Goal: Obtain resource: Download file/media

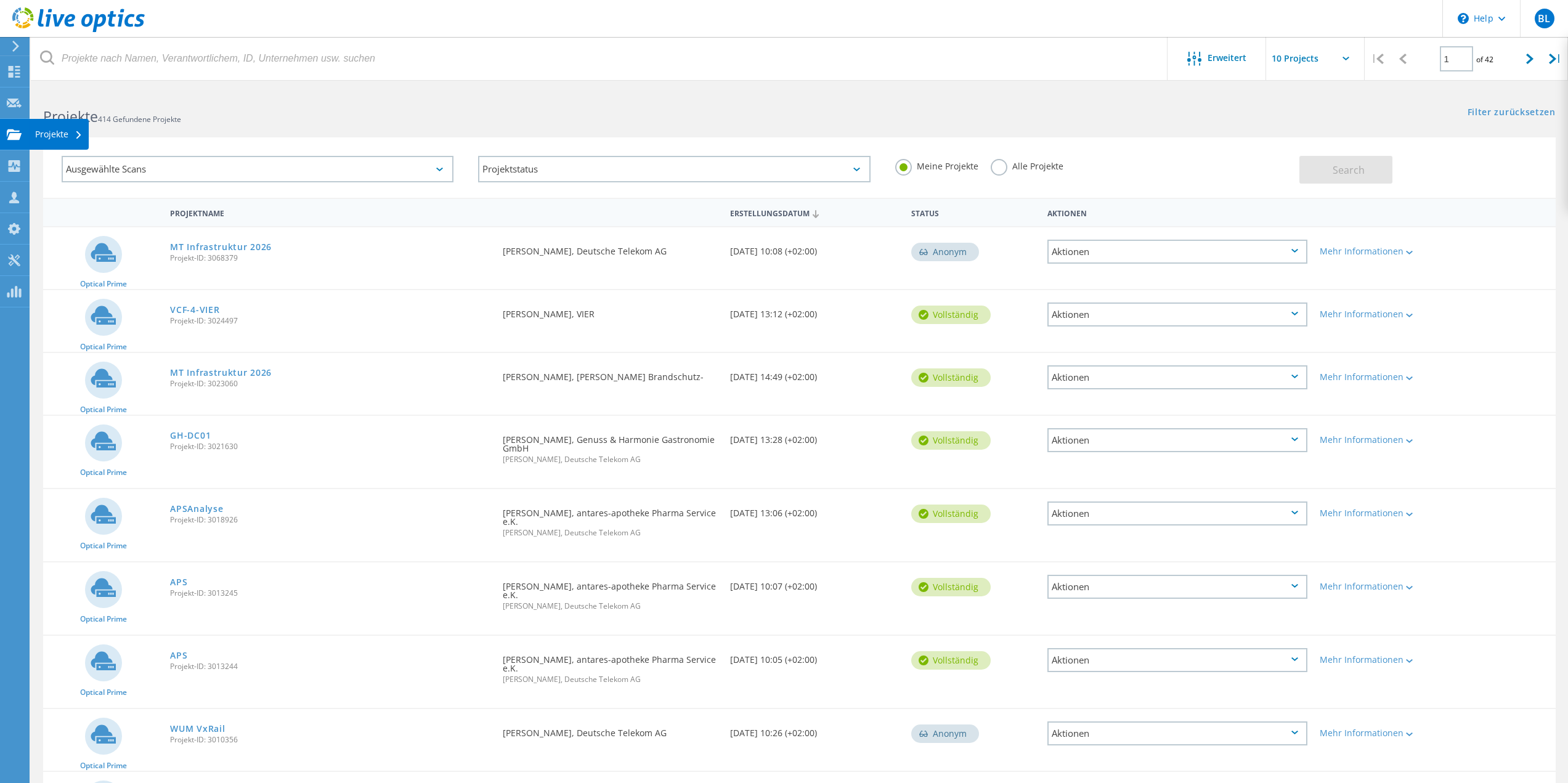
click at [16, 129] on icon at bounding box center [14, 135] width 14 height 12
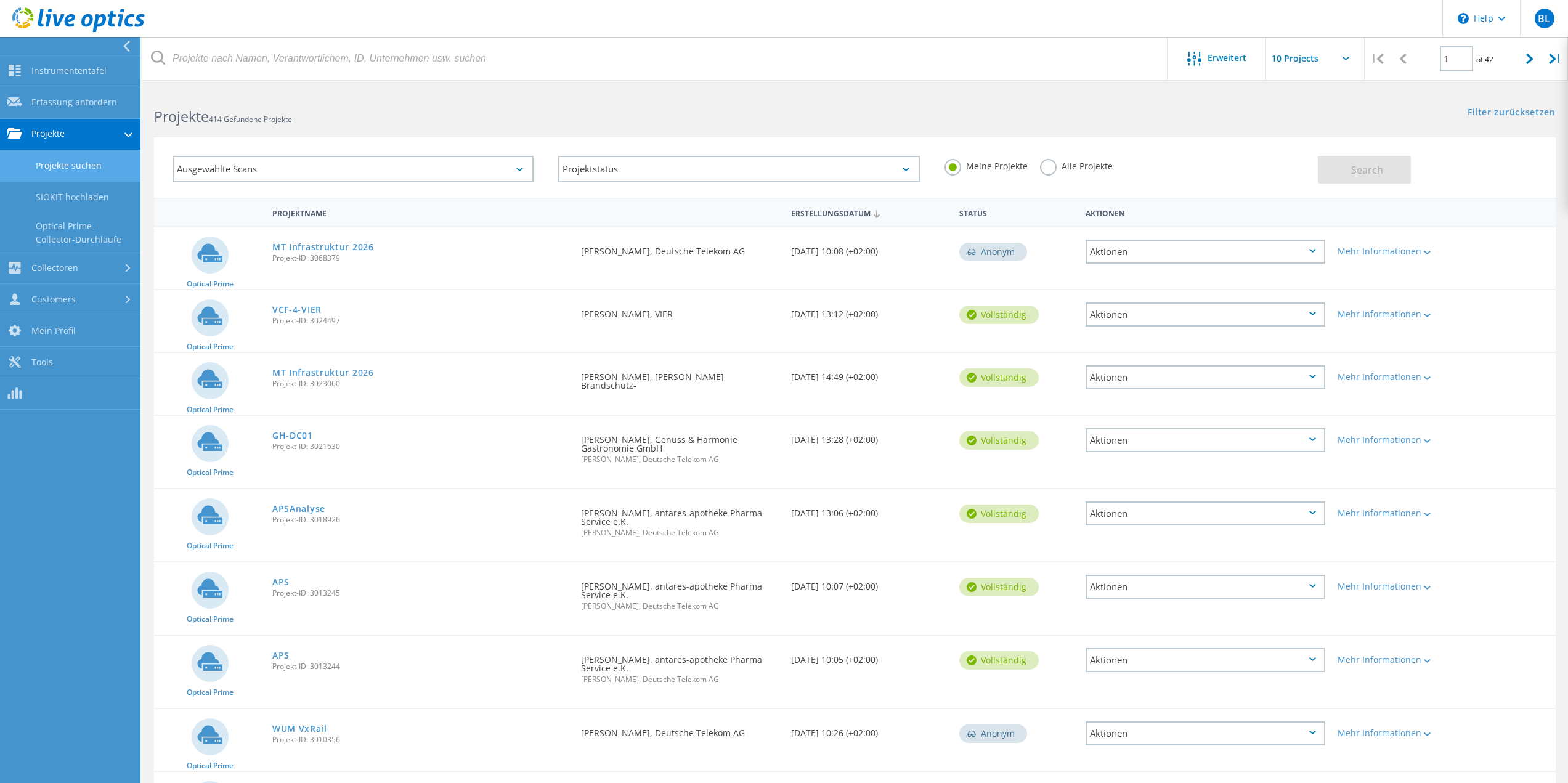
click at [77, 168] on link "Projekte suchen" at bounding box center [70, 166] width 140 height 32
click at [109, 169] on link "Projekte suchen" at bounding box center [70, 166] width 140 height 32
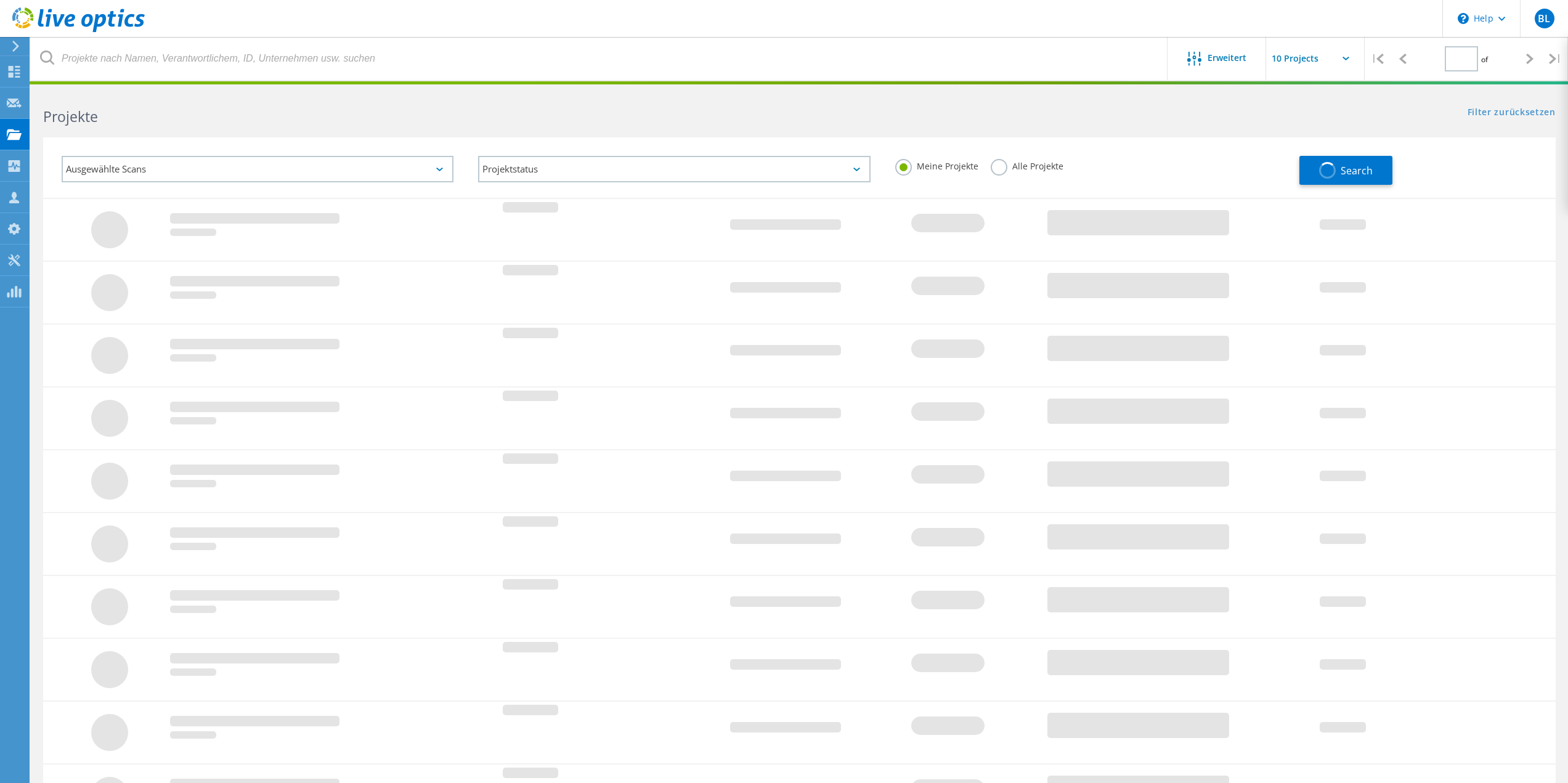
type input "1"
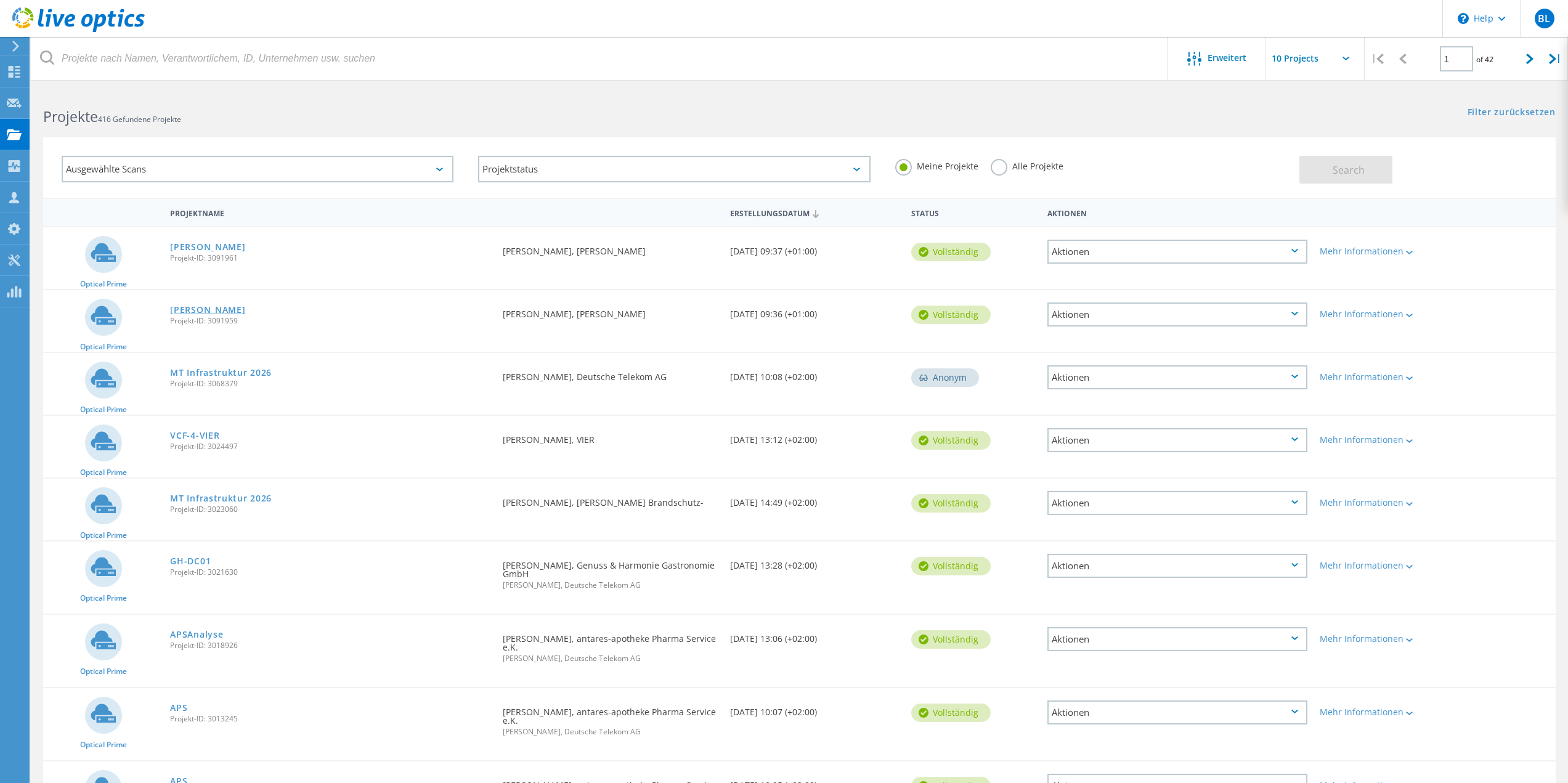
click at [209, 309] on link "[PERSON_NAME]" at bounding box center [207, 310] width 75 height 8
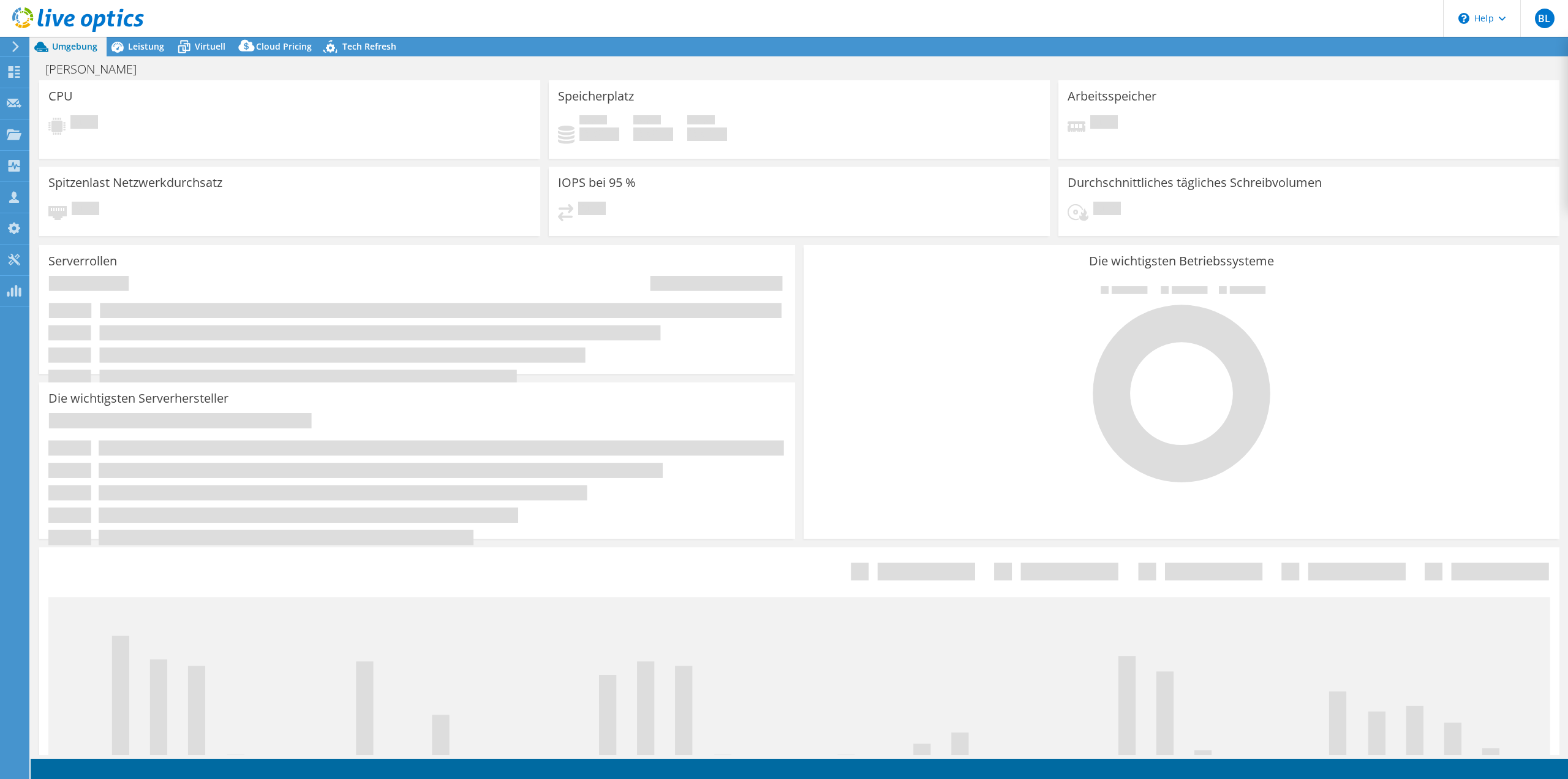
select select "USD"
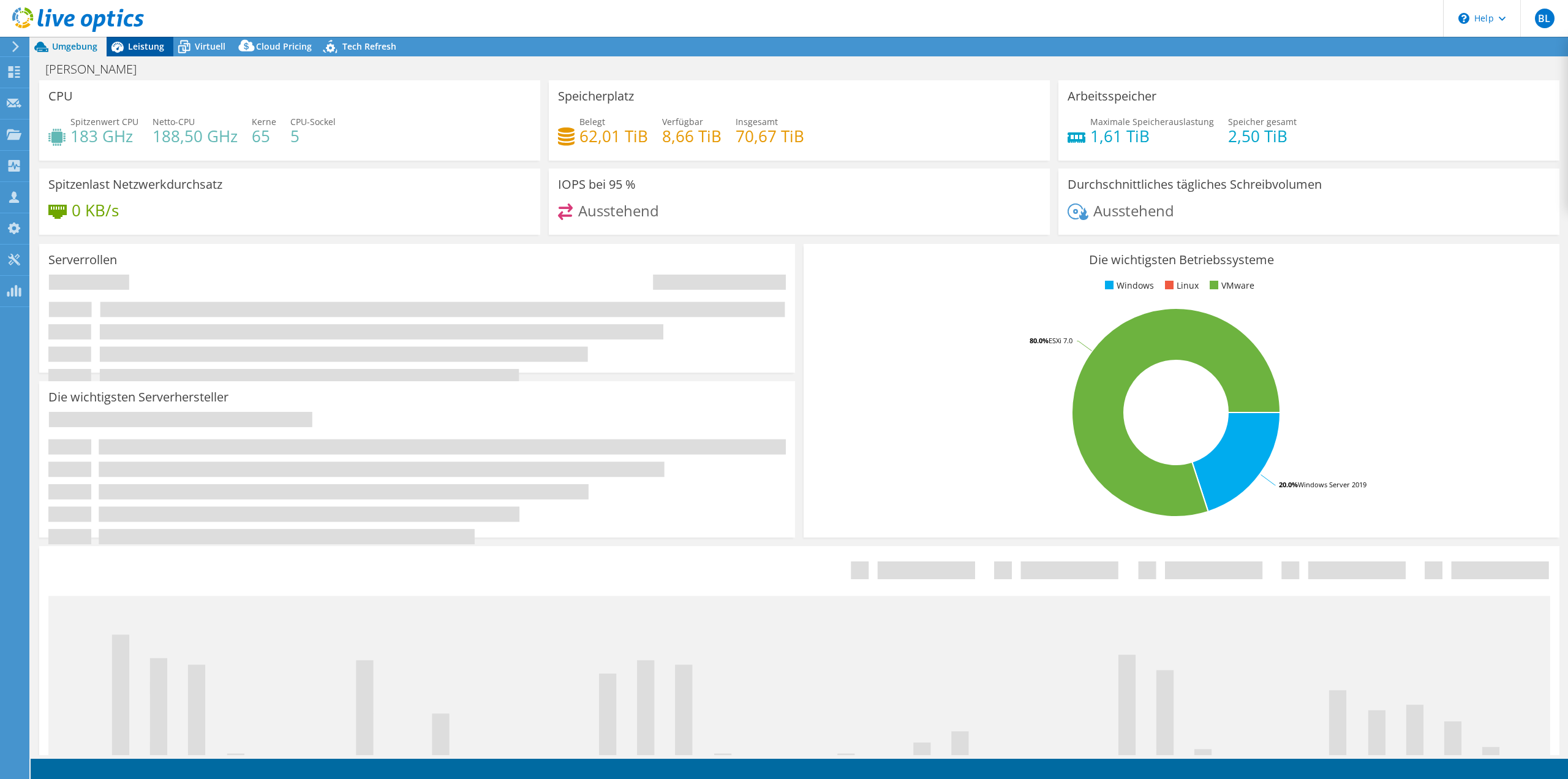
click at [151, 49] on span "Leistung" at bounding box center [146, 46] width 36 height 12
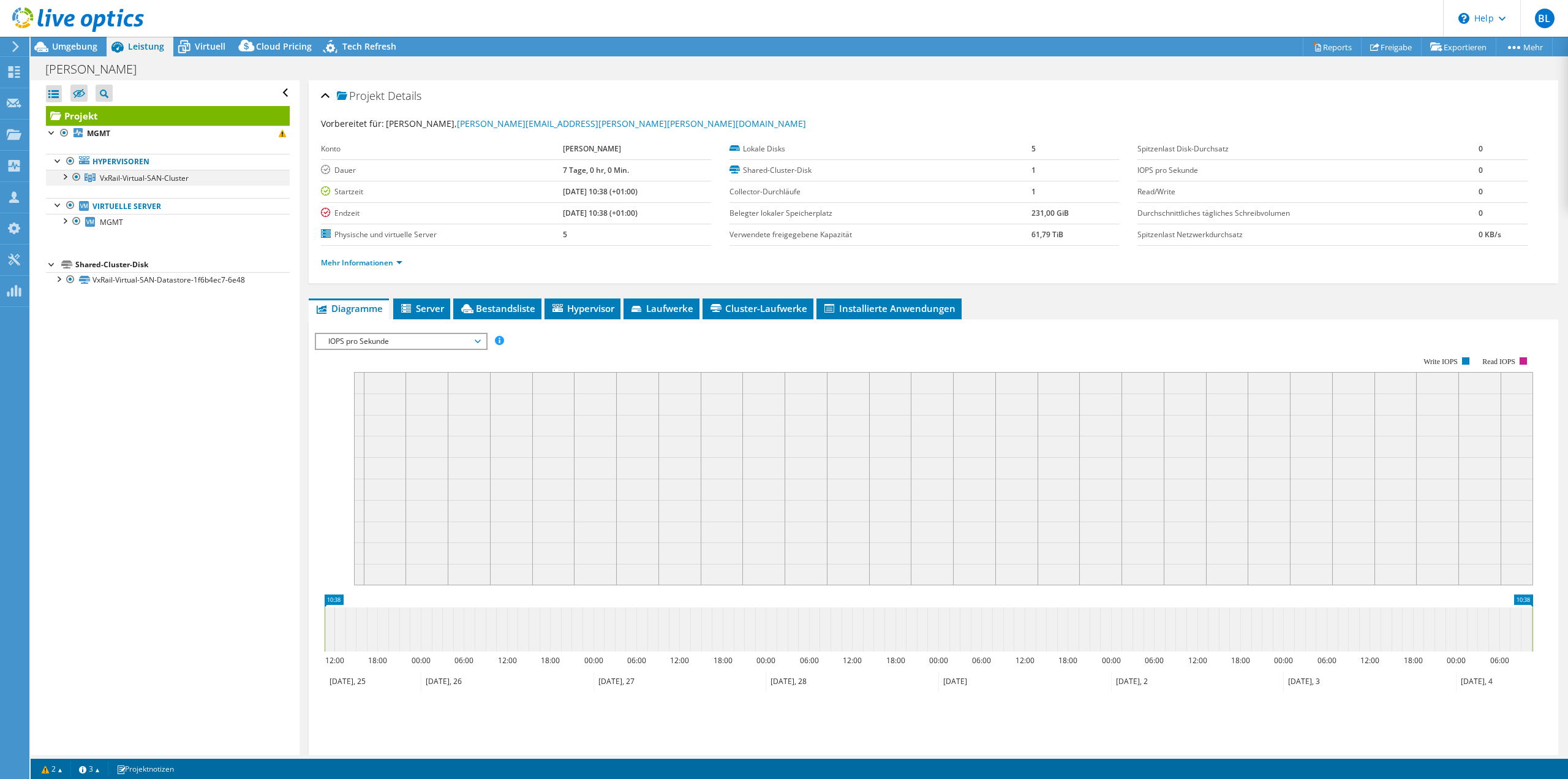
click at [67, 178] on div at bounding box center [65, 176] width 12 height 12
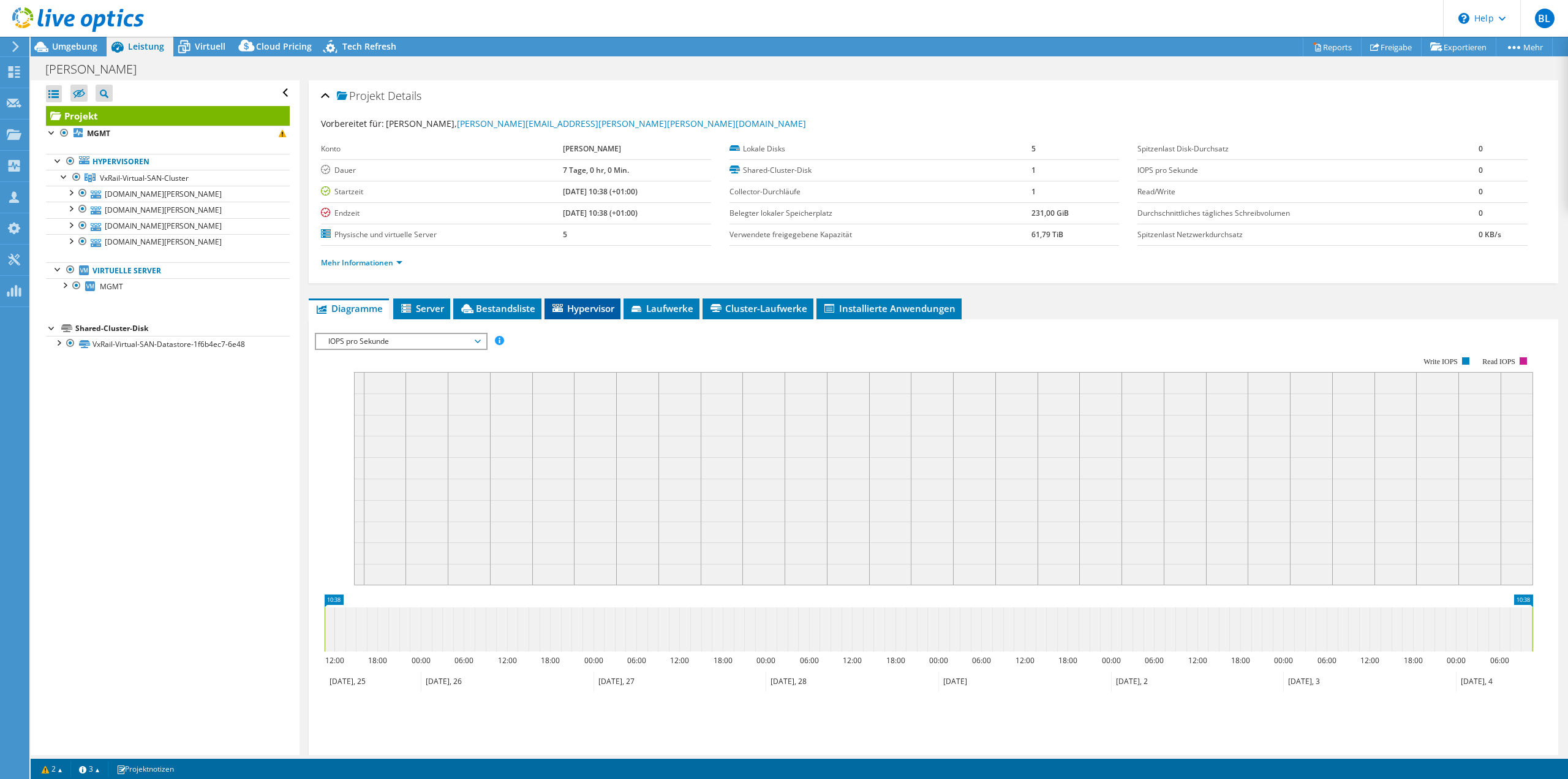
click at [570, 317] on li "Hypervisor" at bounding box center [582, 309] width 76 height 21
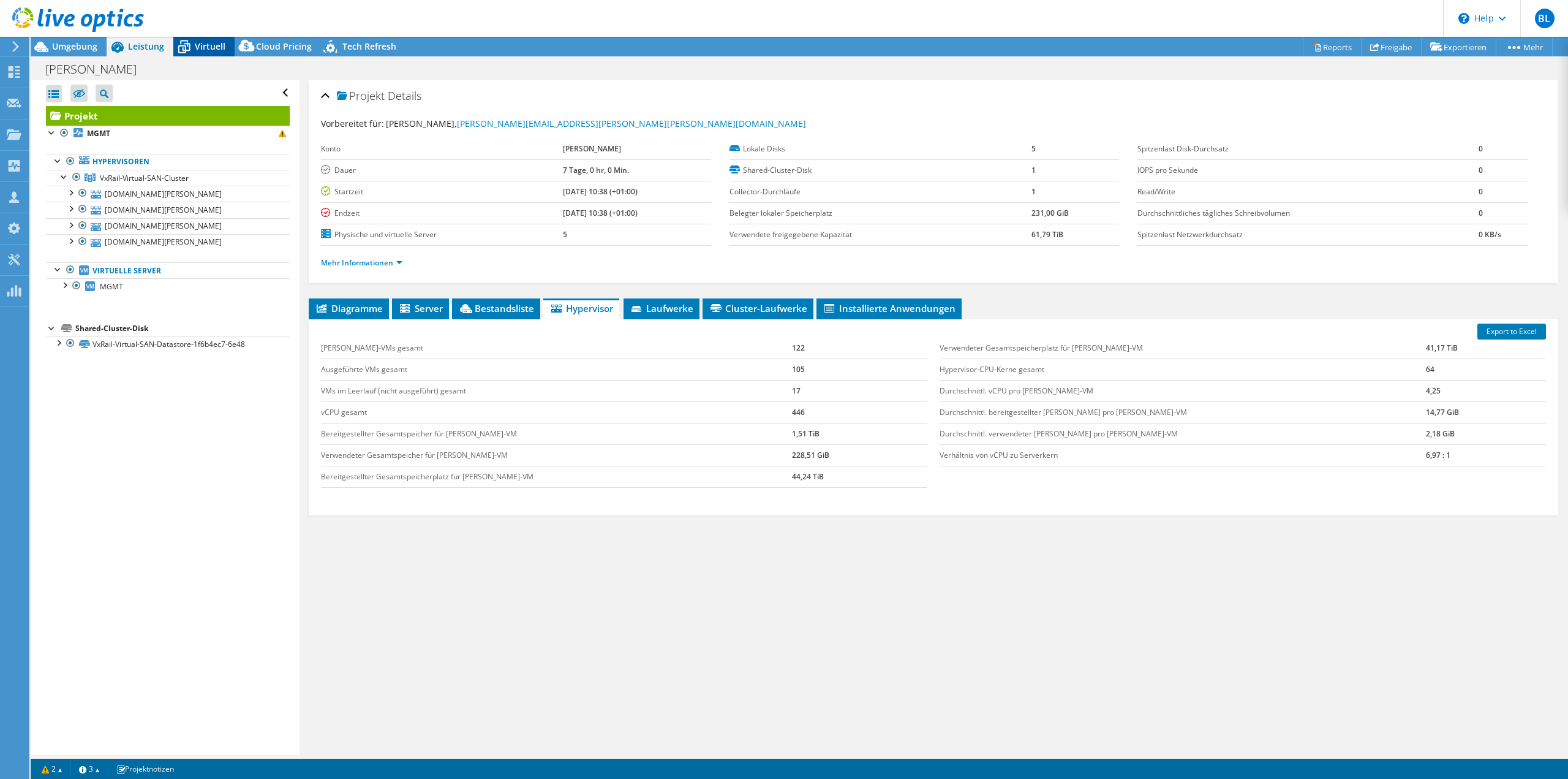
click at [216, 37] on div "Virtuell" at bounding box center [204, 47] width 61 height 20
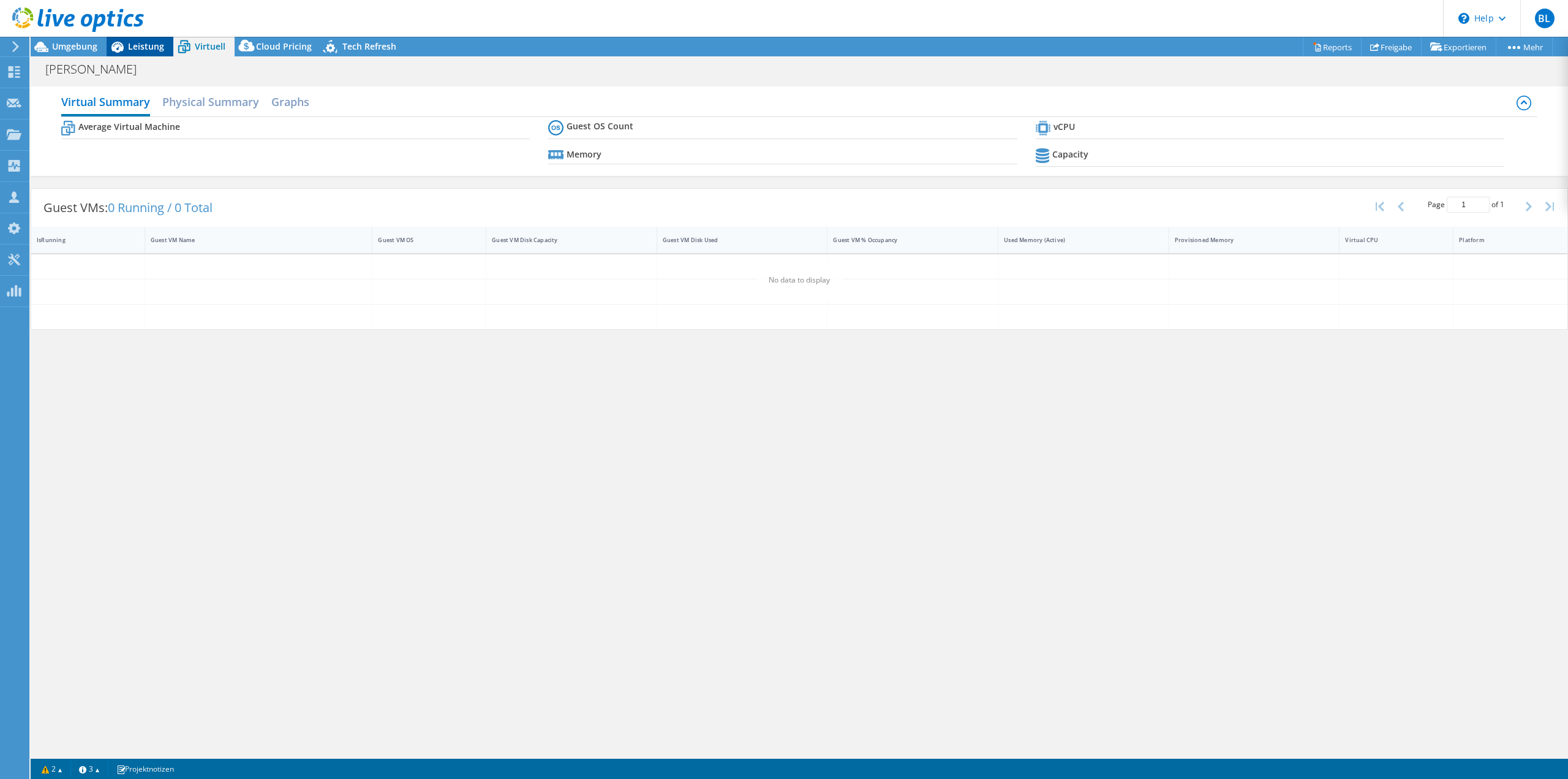
click at [119, 42] on icon at bounding box center [117, 47] width 21 height 21
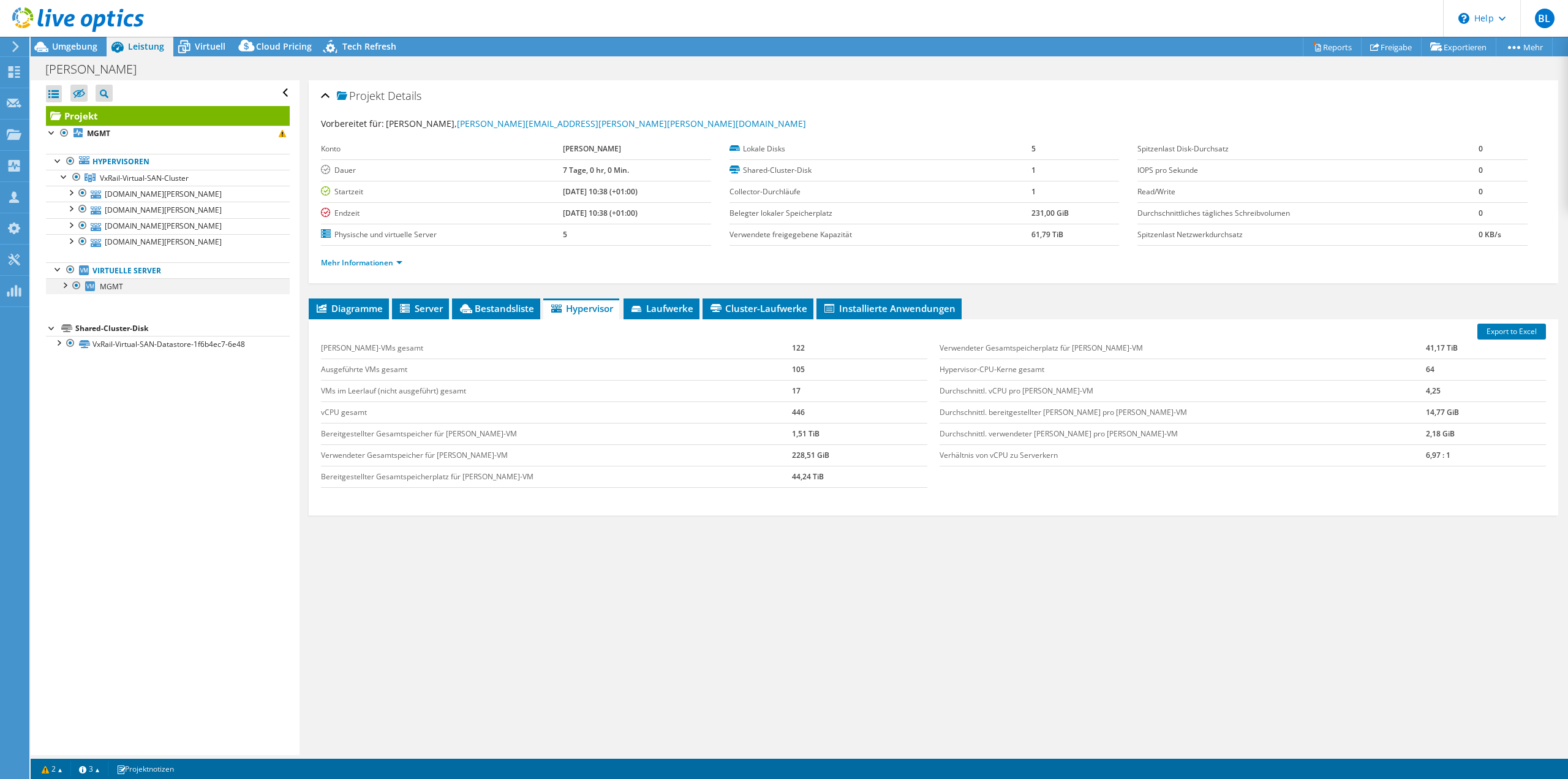
click at [66, 288] on div at bounding box center [65, 284] width 12 height 12
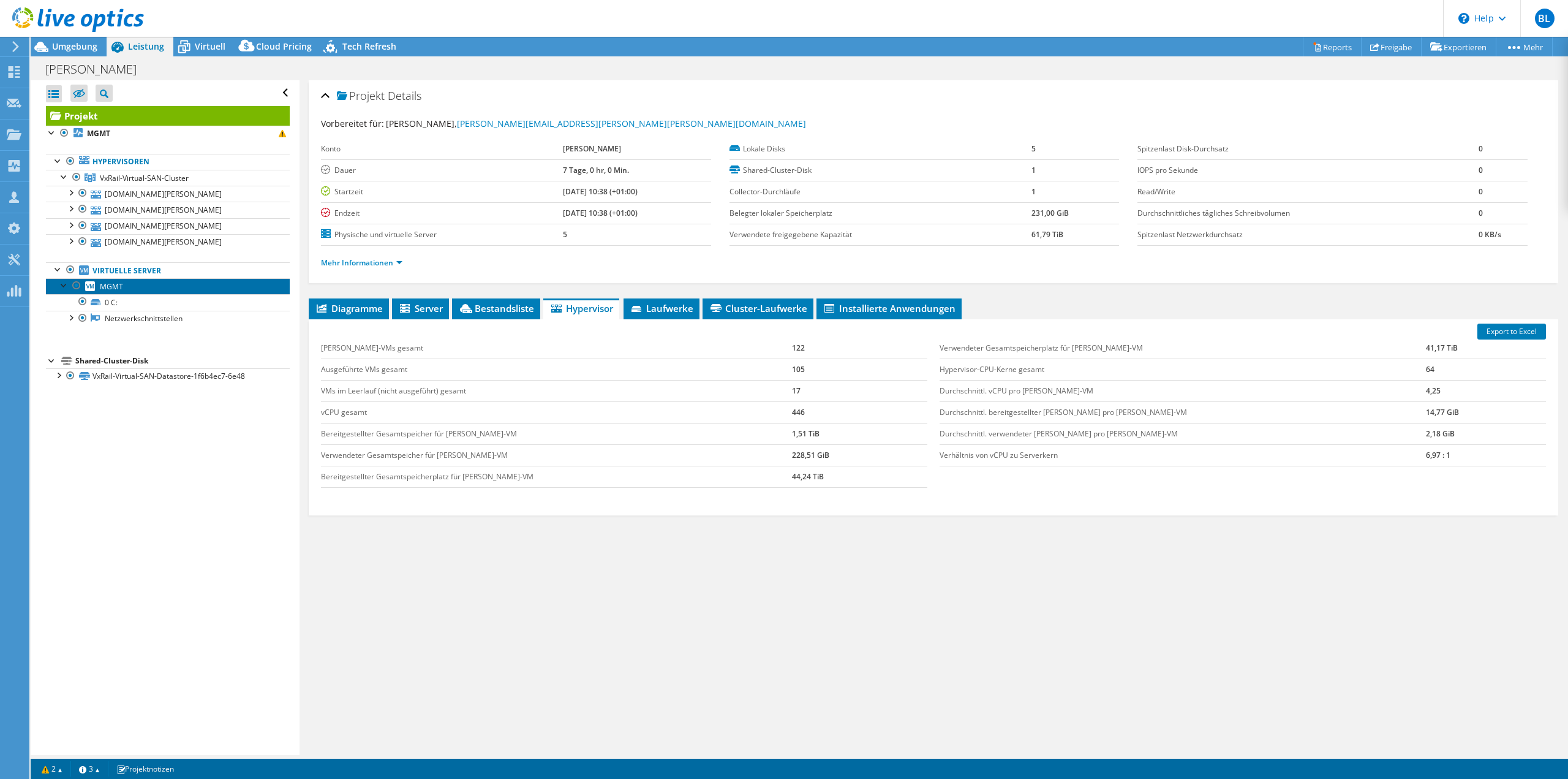
click at [113, 287] on span "MGMT" at bounding box center [111, 286] width 23 height 10
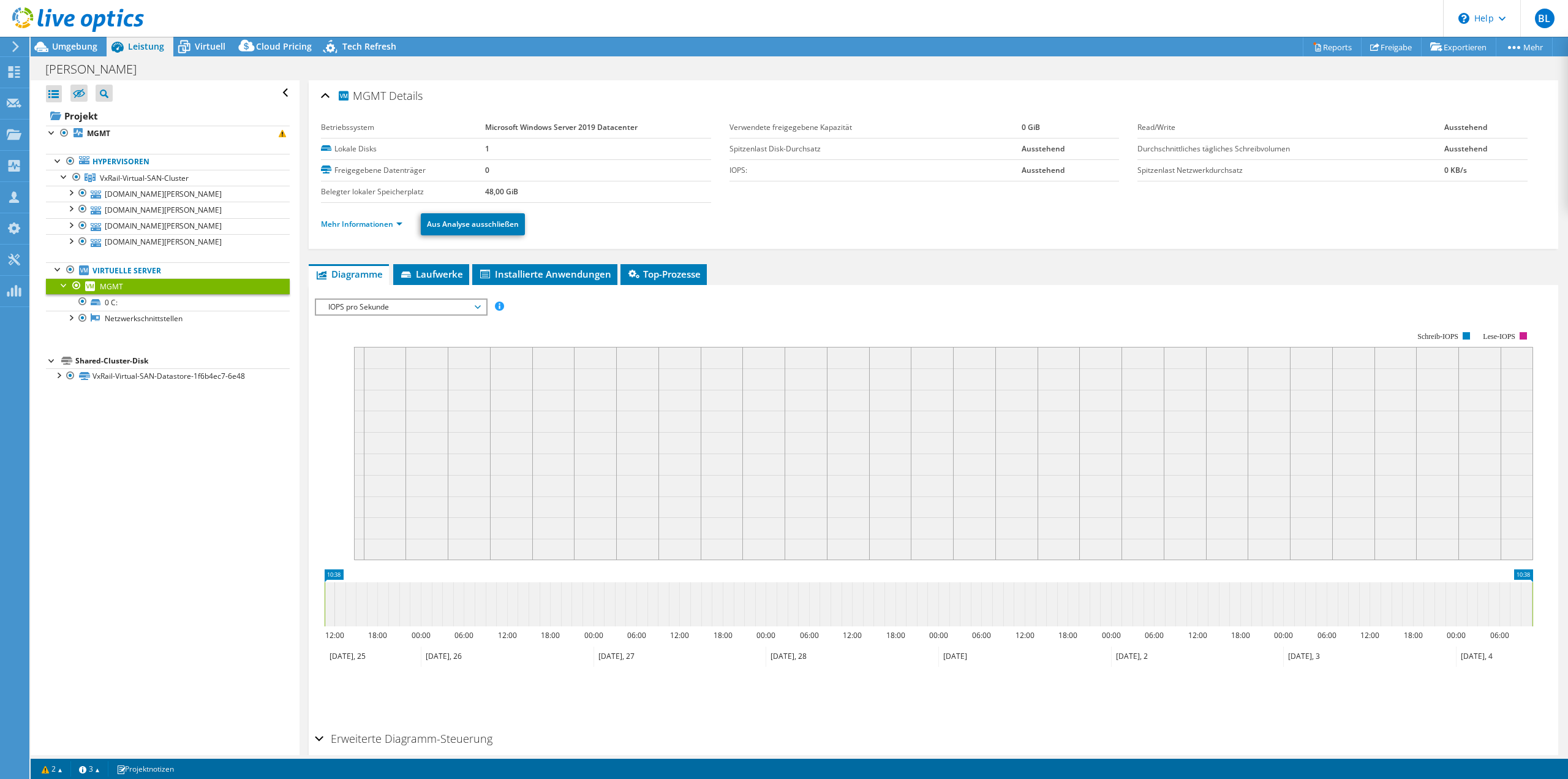
click at [78, 286] on div at bounding box center [77, 285] width 12 height 14
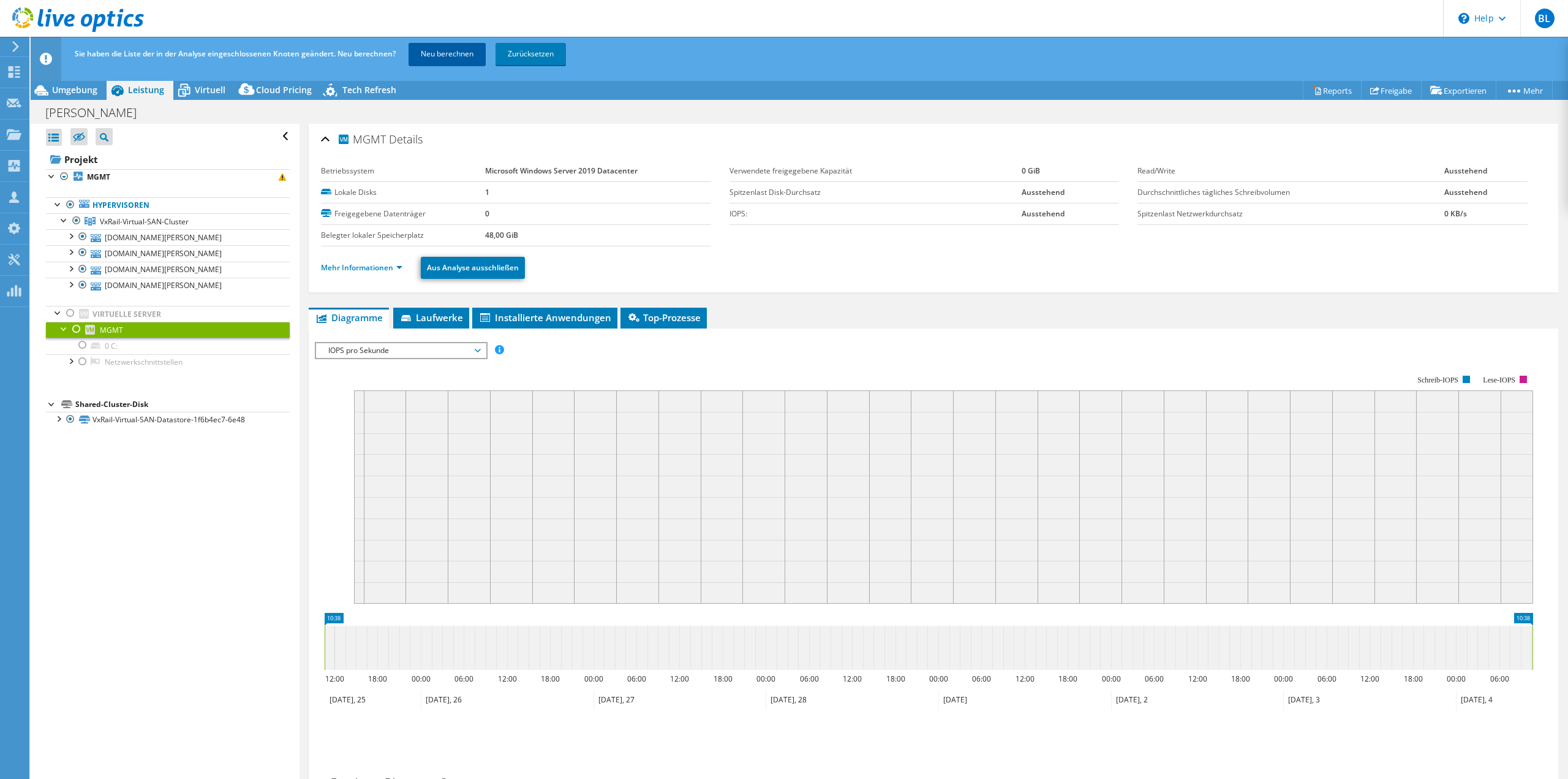
click at [430, 53] on link "Neu berechnen" at bounding box center [447, 54] width 77 height 22
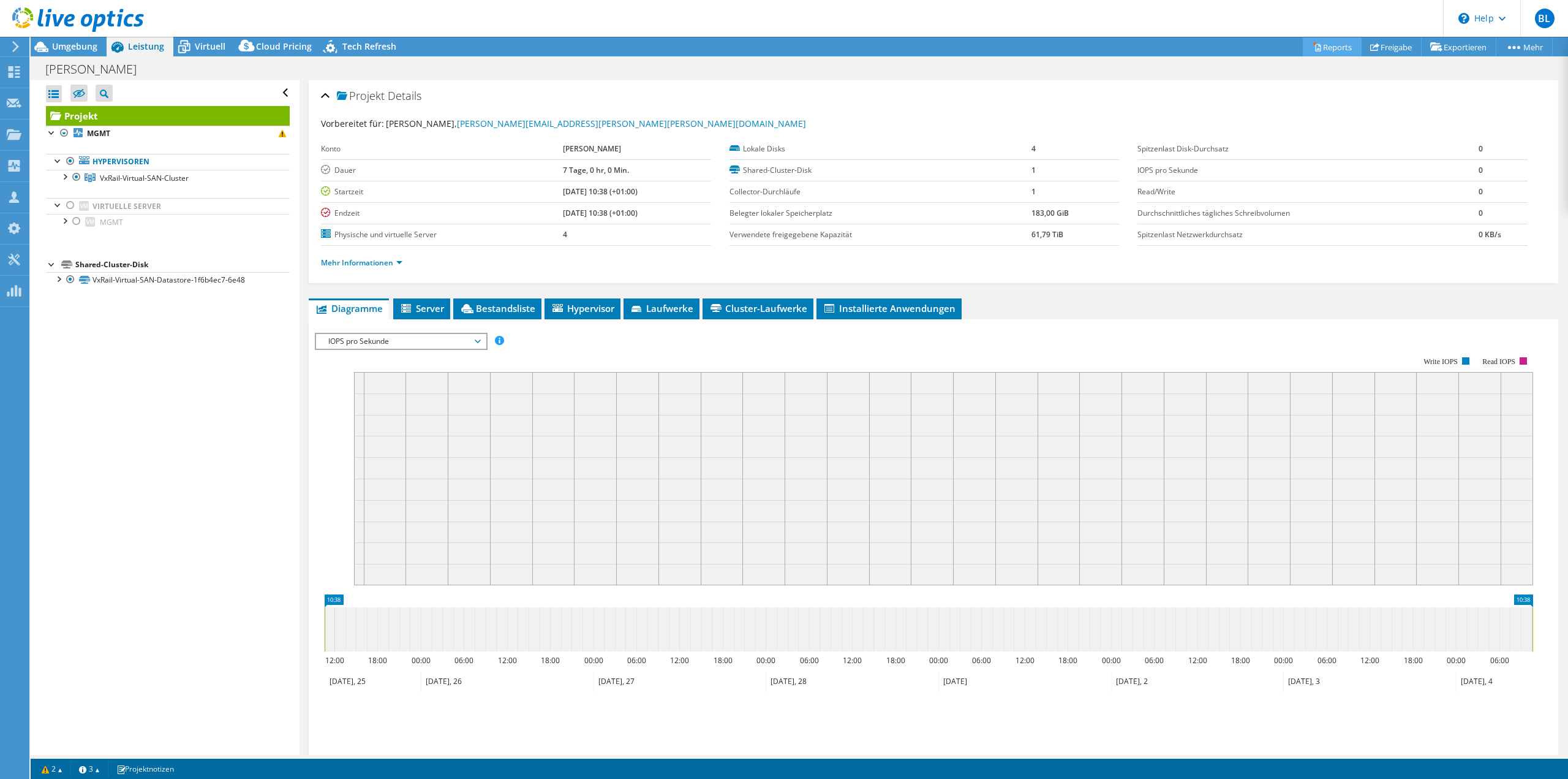
click at [1325, 45] on link "Reports" at bounding box center [1333, 47] width 59 height 19
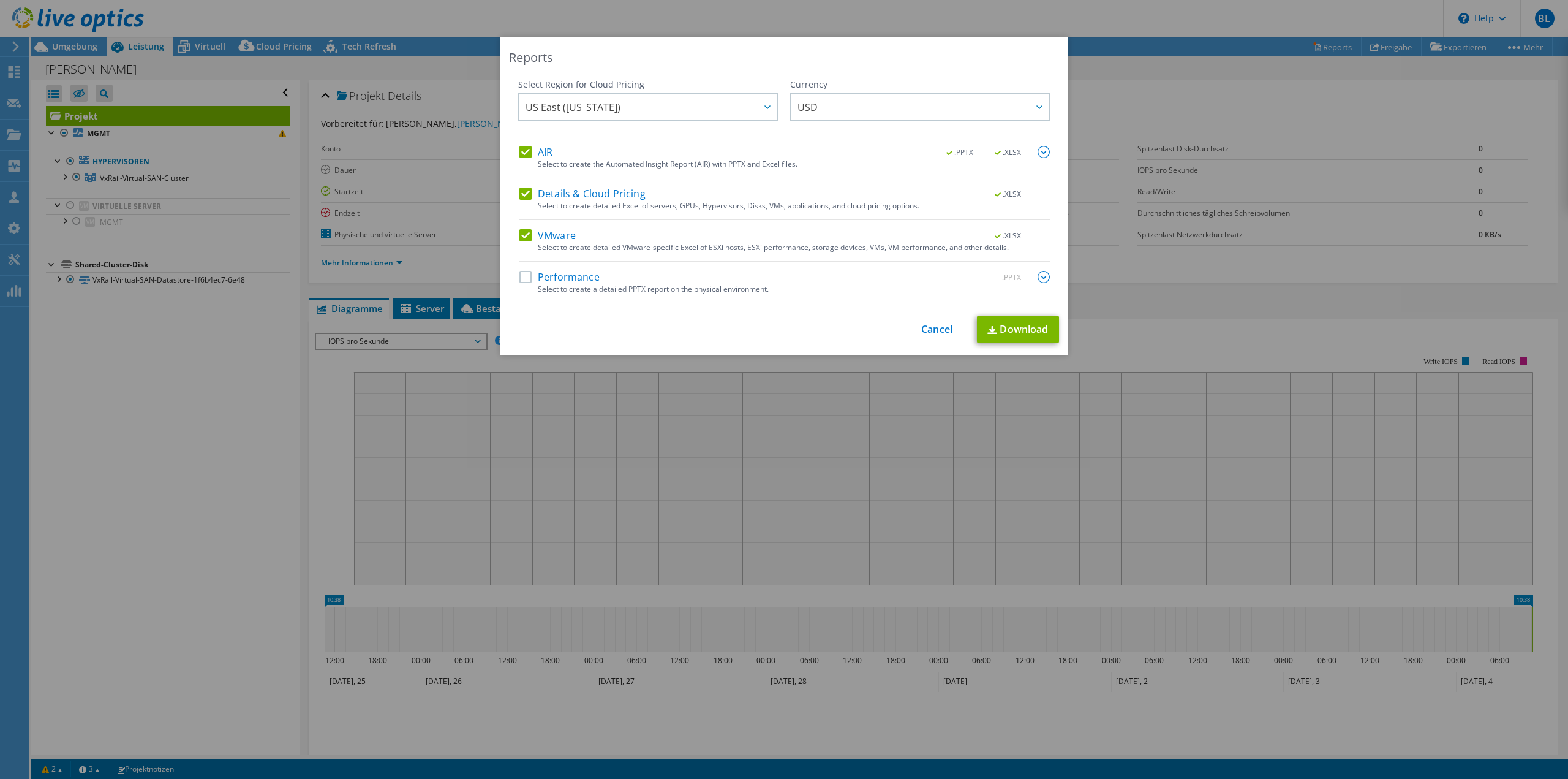
drag, startPoint x: 527, startPoint y: 276, endPoint x: 544, endPoint y: 264, distance: 20.8
click at [527, 276] on label "Performance" at bounding box center [560, 277] width 80 height 12
click at [0, 0] on input "Performance" at bounding box center [0, 0] width 0 height 0
drag, startPoint x: 676, startPoint y: 97, endPoint x: 678, endPoint y: 117, distance: 20.1
click at [675, 98] on span "US East (Virginia)" at bounding box center [652, 106] width 251 height 25
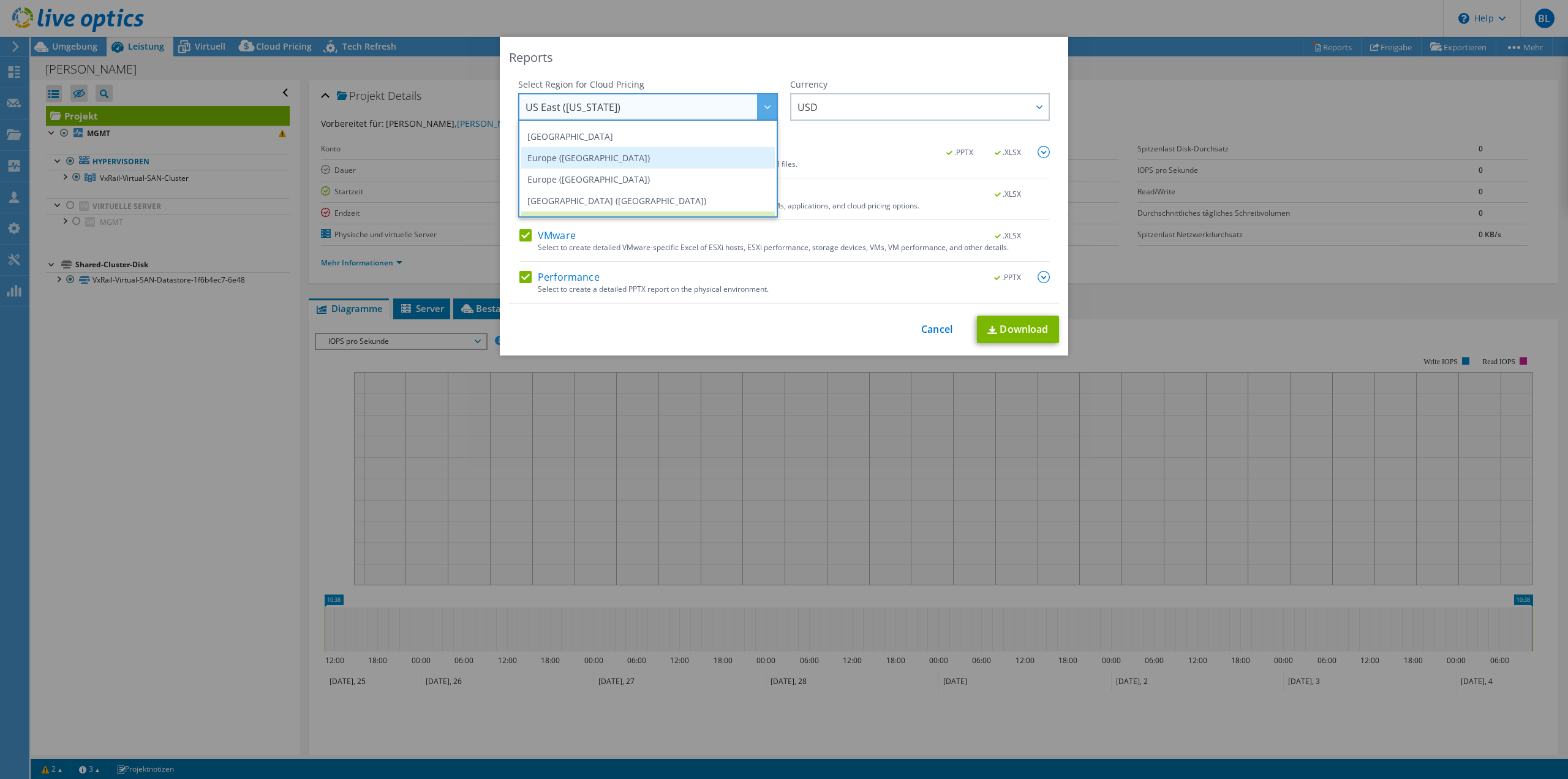
scroll to position [104, 0]
click at [673, 175] on li "Europe (Frankfurt)" at bounding box center [647, 179] width 253 height 21
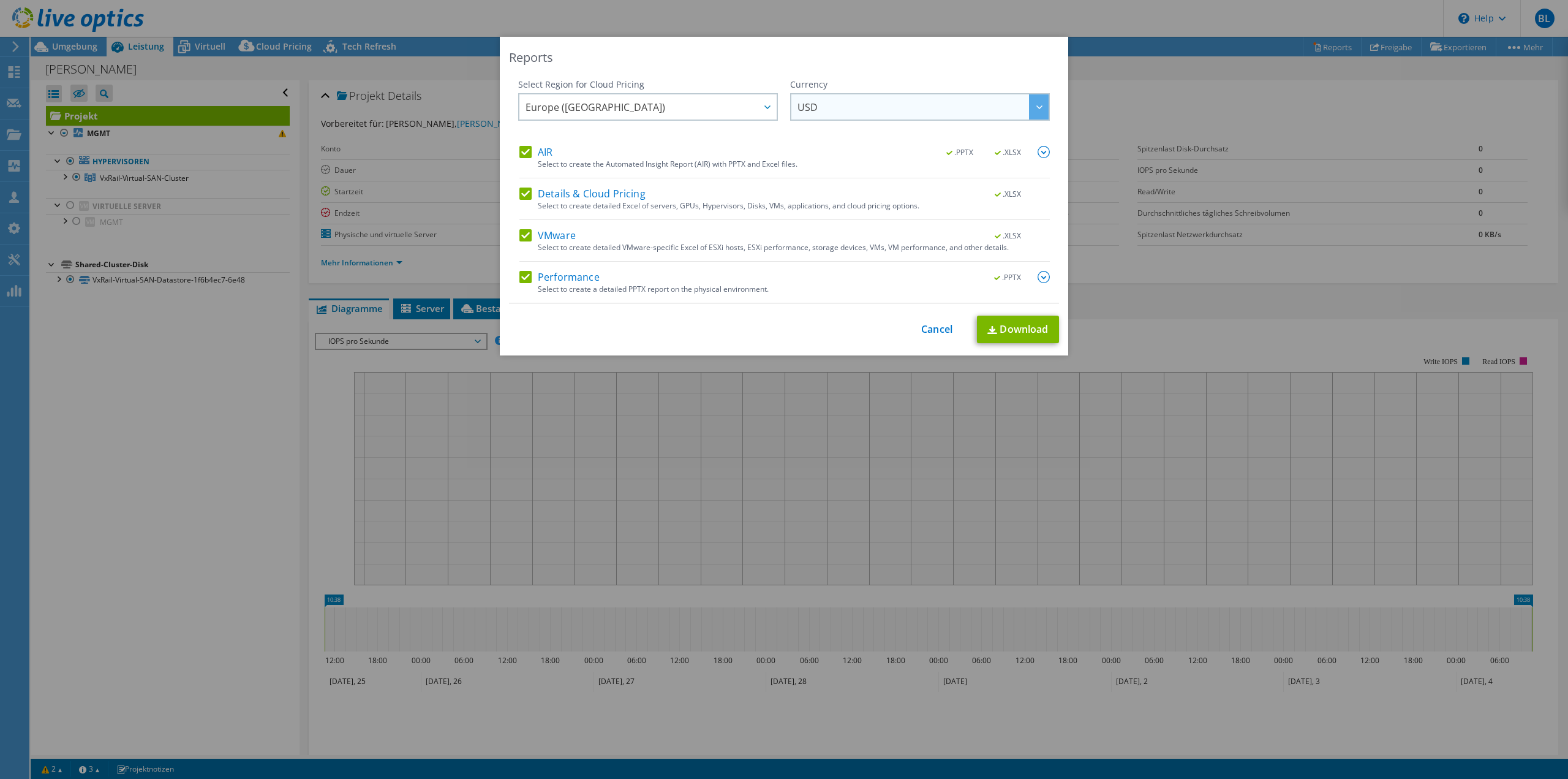
click at [853, 111] on span "USD" at bounding box center [923, 106] width 251 height 25
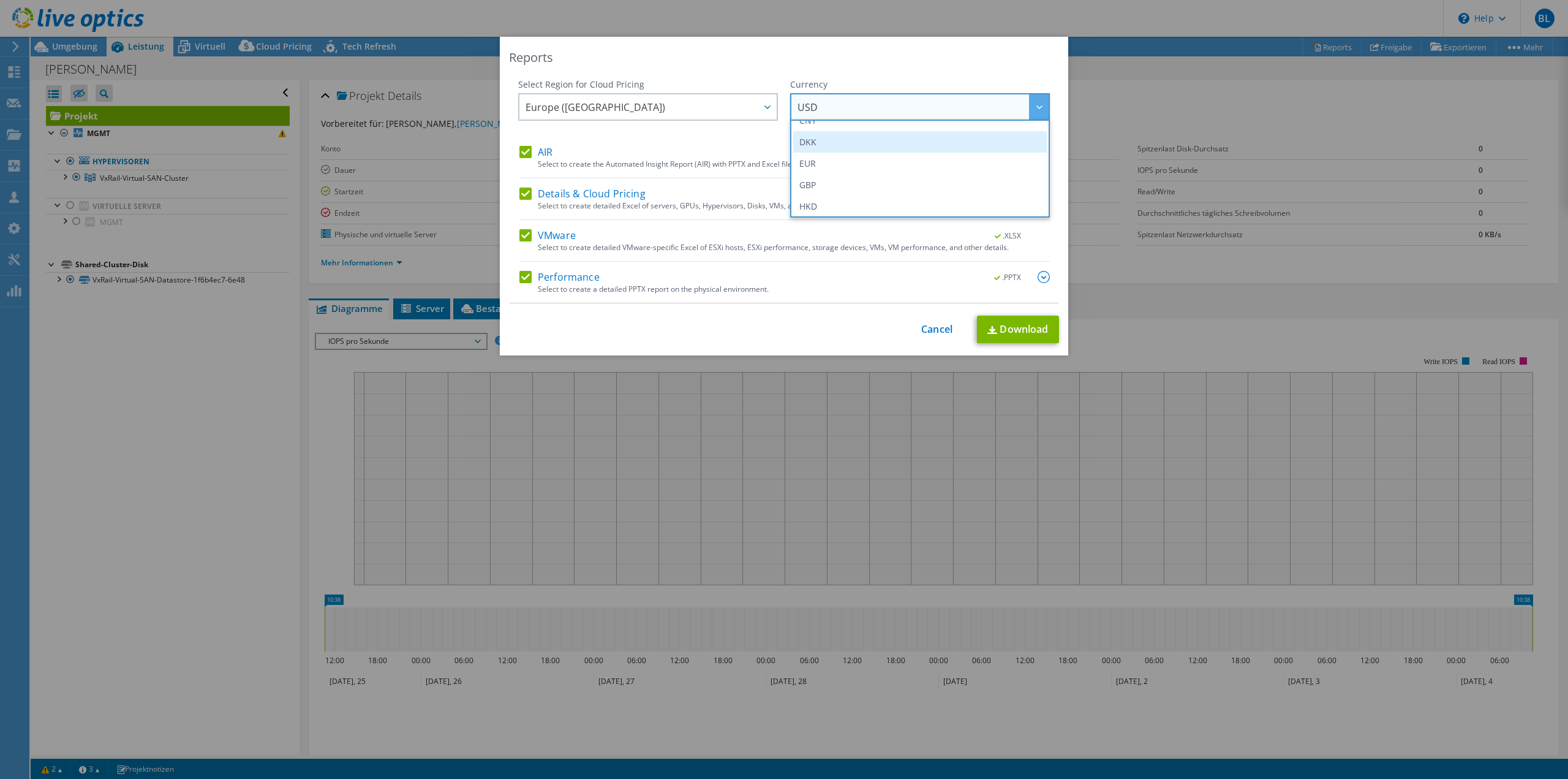
scroll to position [122, 0]
click at [842, 176] on li "EUR" at bounding box center [920, 182] width 253 height 21
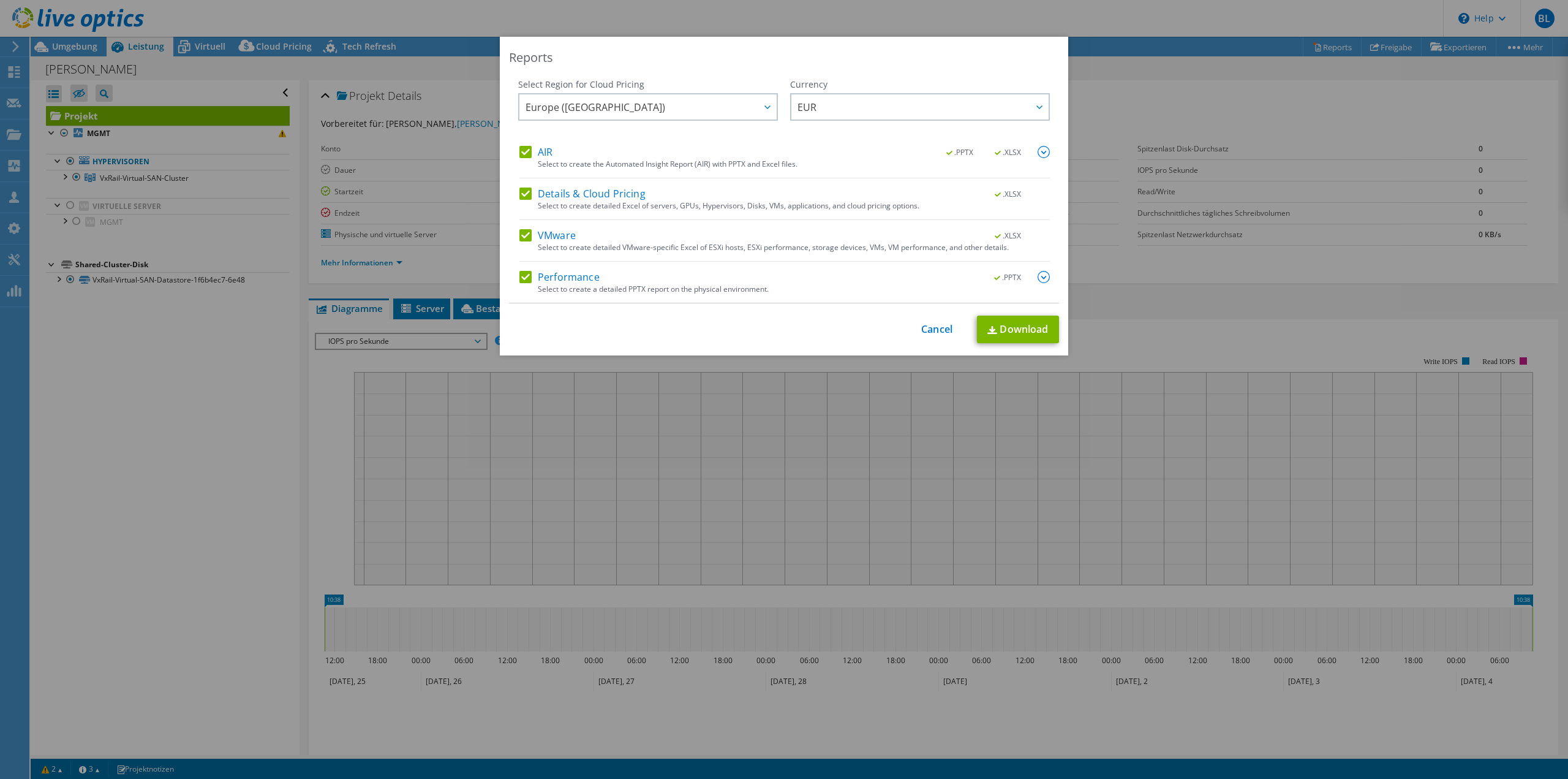
click at [1038, 156] on img at bounding box center [1044, 152] width 12 height 12
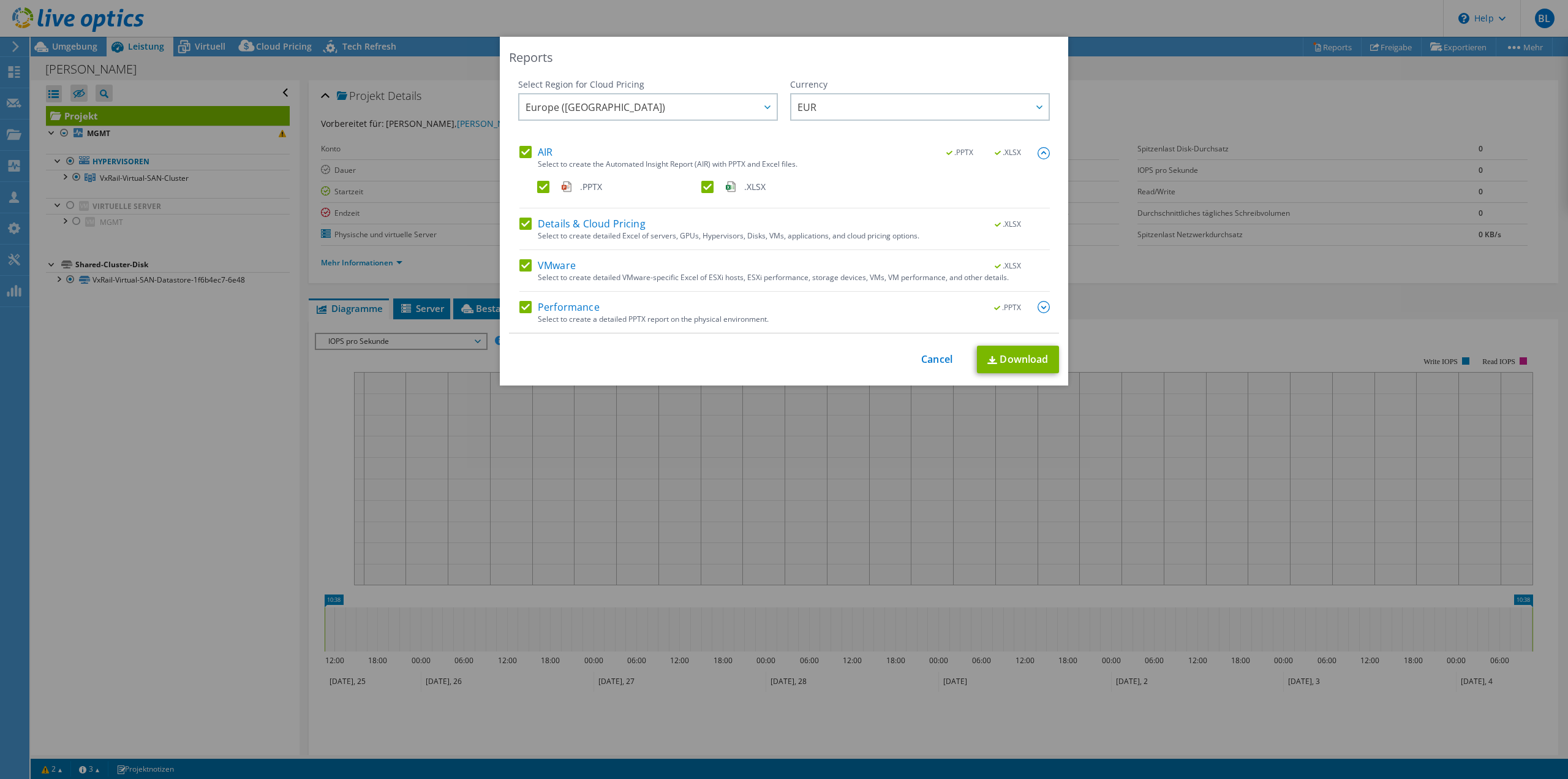
click at [1044, 310] on img at bounding box center [1044, 307] width 12 height 12
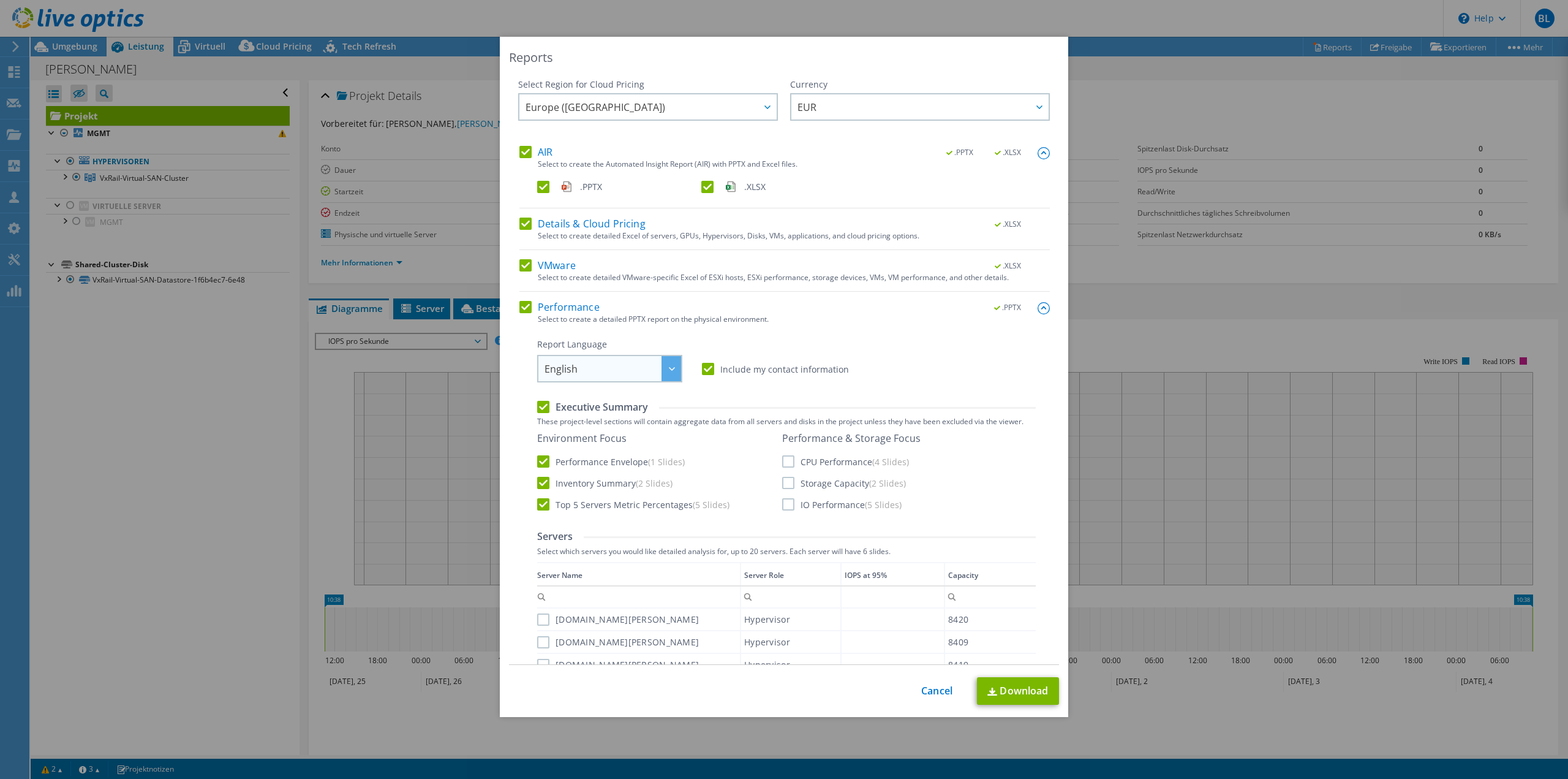
click at [649, 377] on span "English" at bounding box center [612, 368] width 137 height 25
click at [641, 409] on li "Deutsch" at bounding box center [610, 416] width 139 height 21
click at [788, 459] on label "CPU Performance (4 Slides)" at bounding box center [846, 462] width 127 height 12
click at [0, 0] on input "CPU Performance (4 Slides)" at bounding box center [0, 0] width 0 height 0
click at [785, 477] on div "Performance & Storage Focus CPU Performance (4 Slides) Storage Capacity (2 Slid…" at bounding box center [852, 471] width 139 height 78
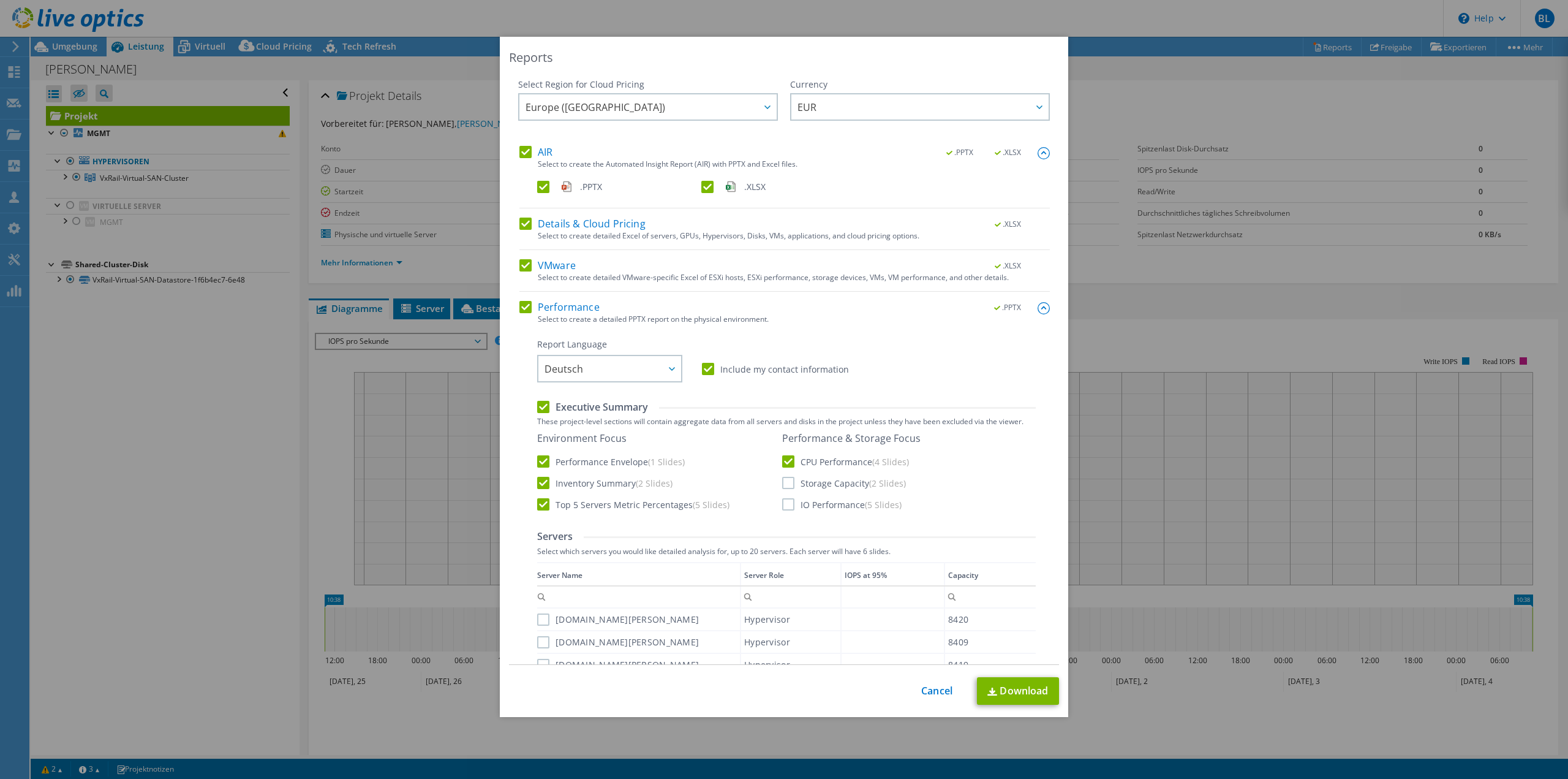
click at [785, 503] on label "IO Performance (5 Slides)" at bounding box center [842, 505] width 119 height 12
click at [0, 0] on input "IO Performance (5 Slides)" at bounding box center [0, 0] width 0 height 0
click at [785, 483] on label "Storage Capacity (2 Slides)" at bounding box center [844, 483] width 124 height 12
click at [0, 0] on input "Storage Capacity (2 Slides)" at bounding box center [0, 0] width 0 height 0
click at [702, 368] on label "Include my contact information" at bounding box center [776, 369] width 147 height 12
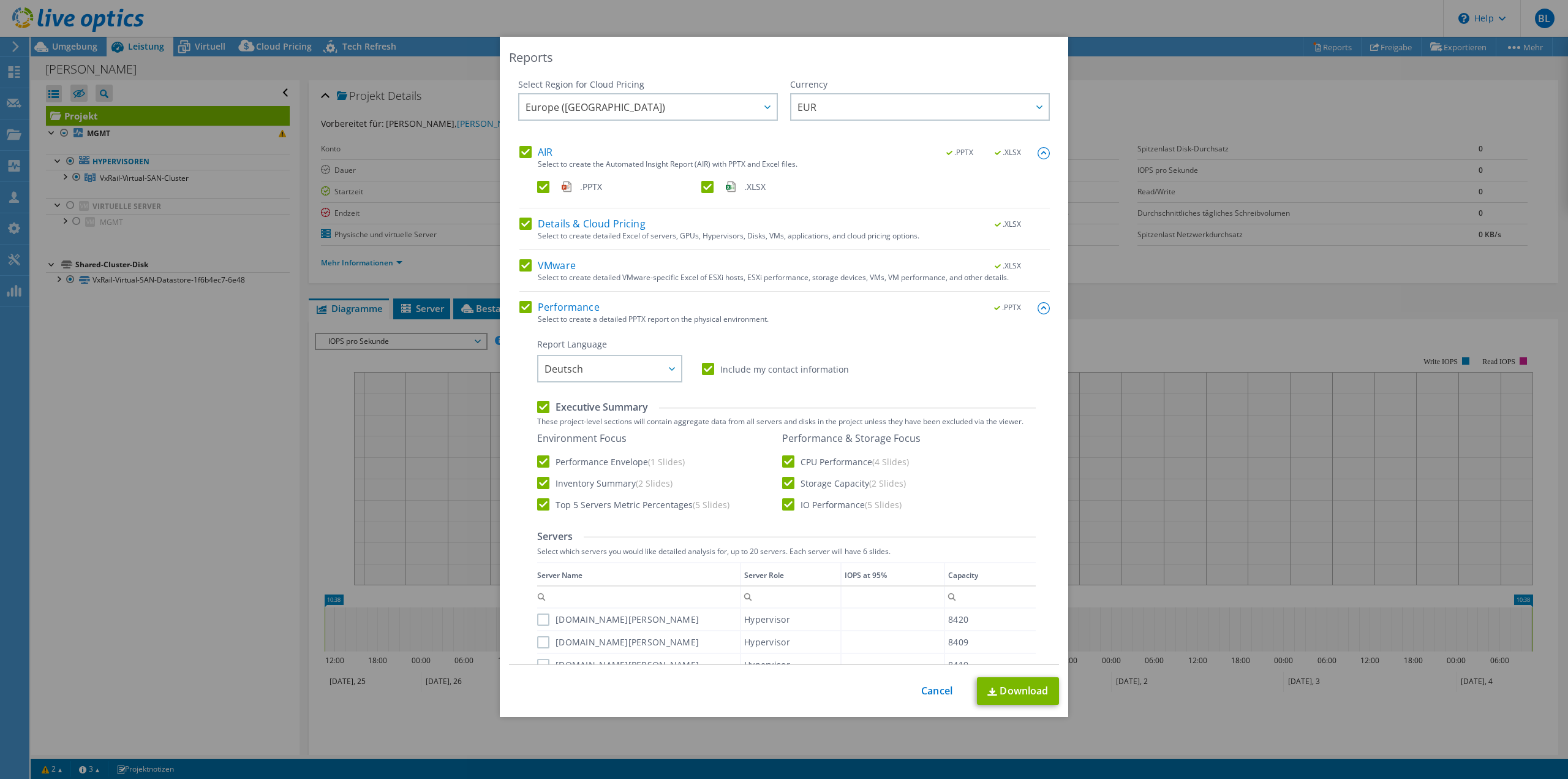
click at [0, 0] on input "Include my contact information" at bounding box center [0, 0] width 0 height 0
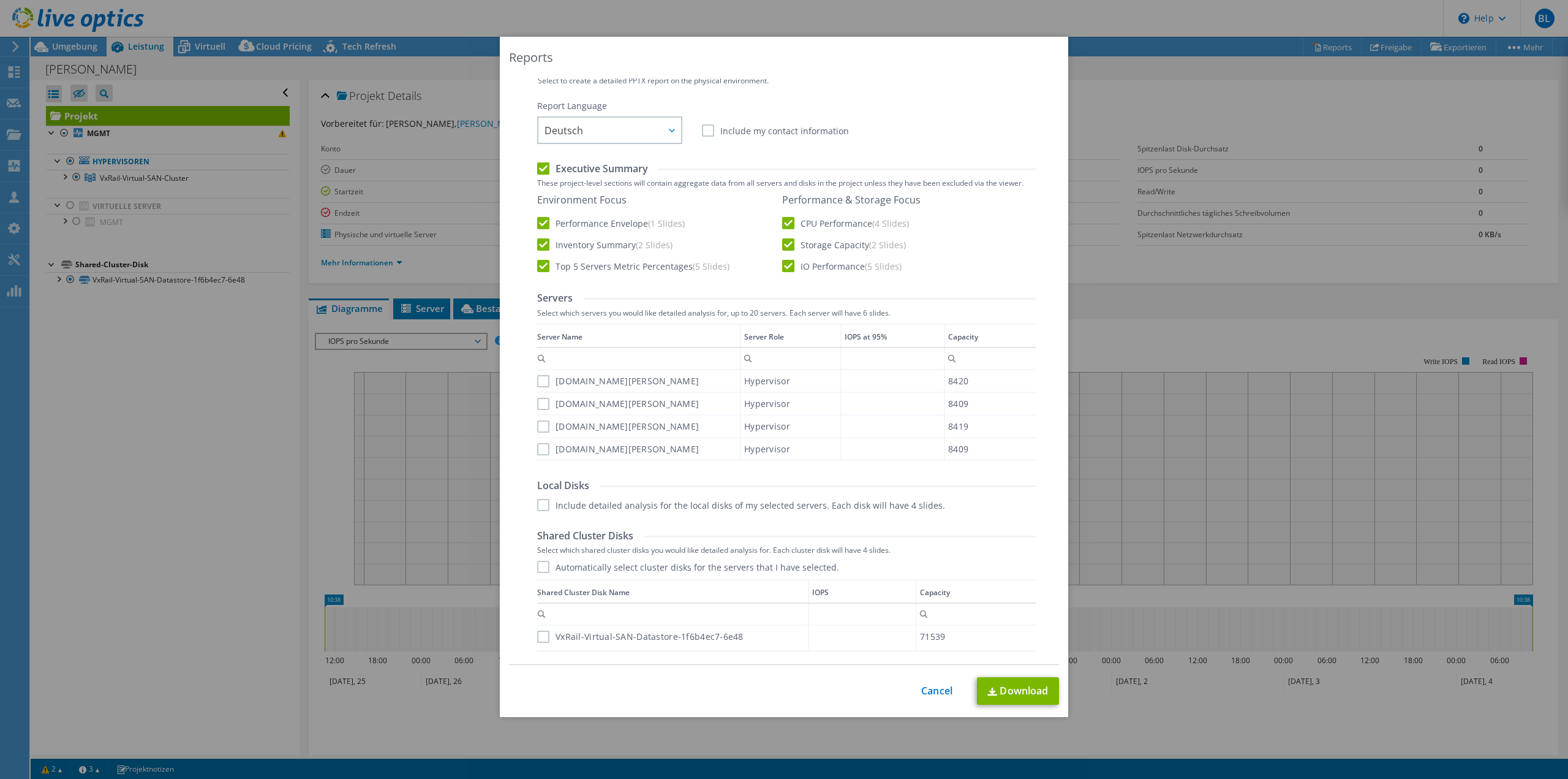
scroll to position [306, 0]
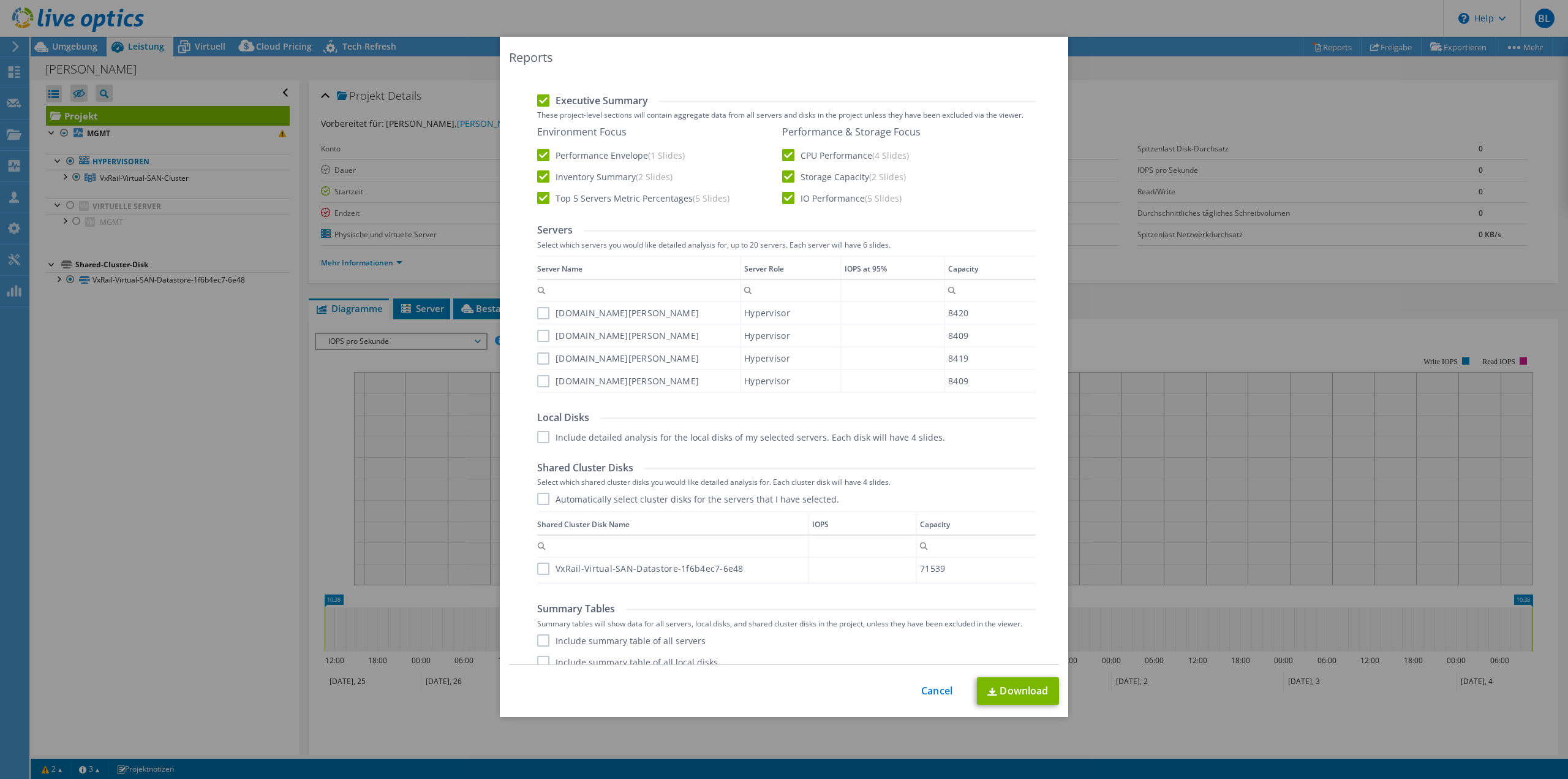
click at [542, 315] on label "vxrail03.reutlingen.morgenstern.de" at bounding box center [619, 313] width 162 height 12
click at [0, 0] on input "vxrail03.reutlingen.morgenstern.de" at bounding box center [0, 0] width 0 height 0
click at [539, 330] on label "vxrail02.reutlingen.morgenstern.de" at bounding box center [619, 336] width 162 height 12
click at [0, 0] on input "vxrail02.reutlingen.morgenstern.de" at bounding box center [0, 0] width 0 height 0
drag, startPoint x: 539, startPoint y: 355, endPoint x: 538, endPoint y: 375, distance: 20.0
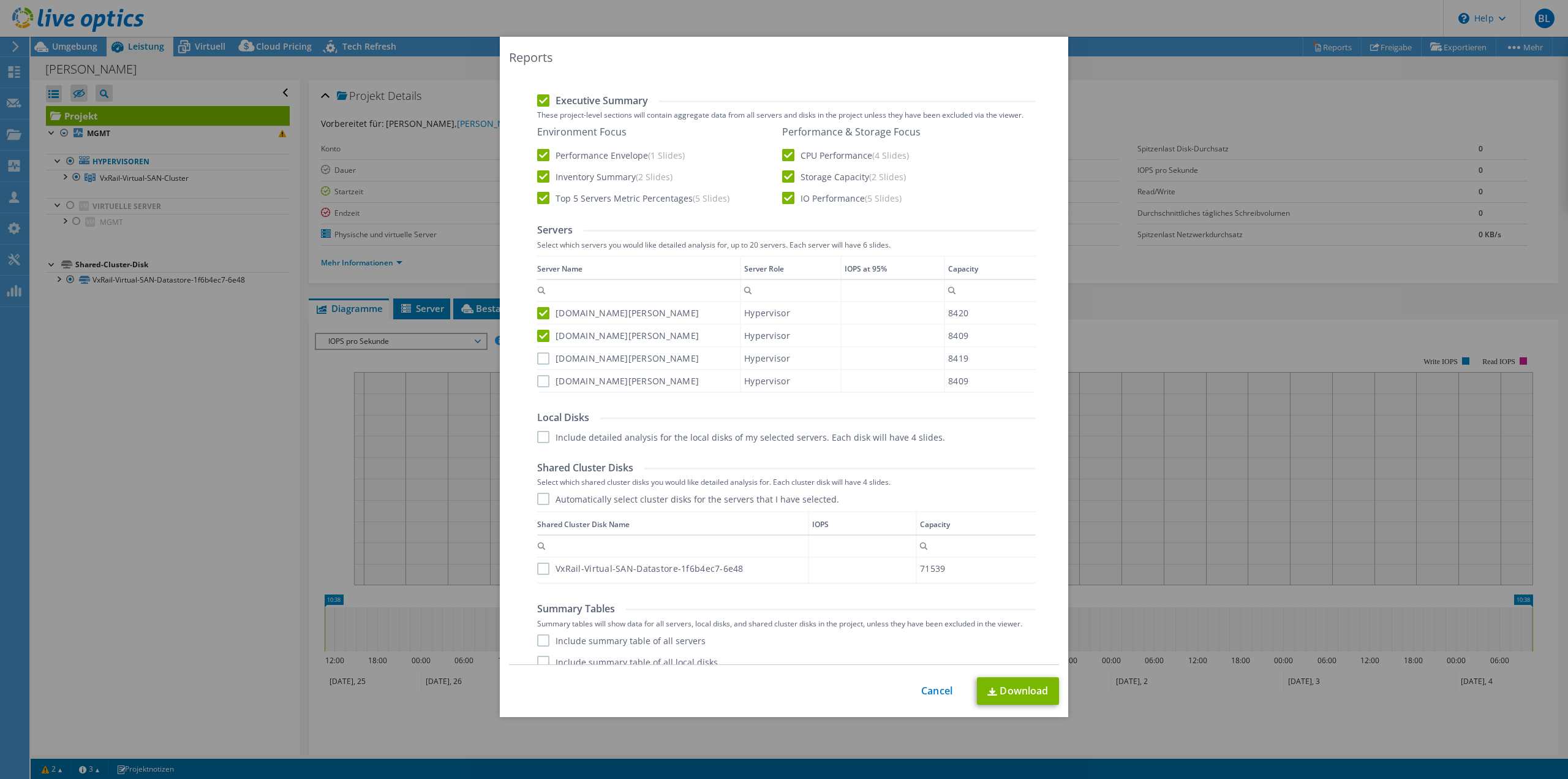
click at [539, 357] on label "vxrail04.reutlingen.morgenstern.de" at bounding box center [619, 359] width 162 height 12
click at [0, 0] on input "vxrail04.reutlingen.morgenstern.de" at bounding box center [0, 0] width 0 height 0
drag, startPoint x: 537, startPoint y: 381, endPoint x: 544, endPoint y: 415, distance: 34.7
click at [538, 381] on label "vxrail01.reutlingen.morgenstern.de" at bounding box center [619, 381] width 162 height 12
click at [0, 0] on input "vxrail01.reutlingen.morgenstern.de" at bounding box center [0, 0] width 0 height 0
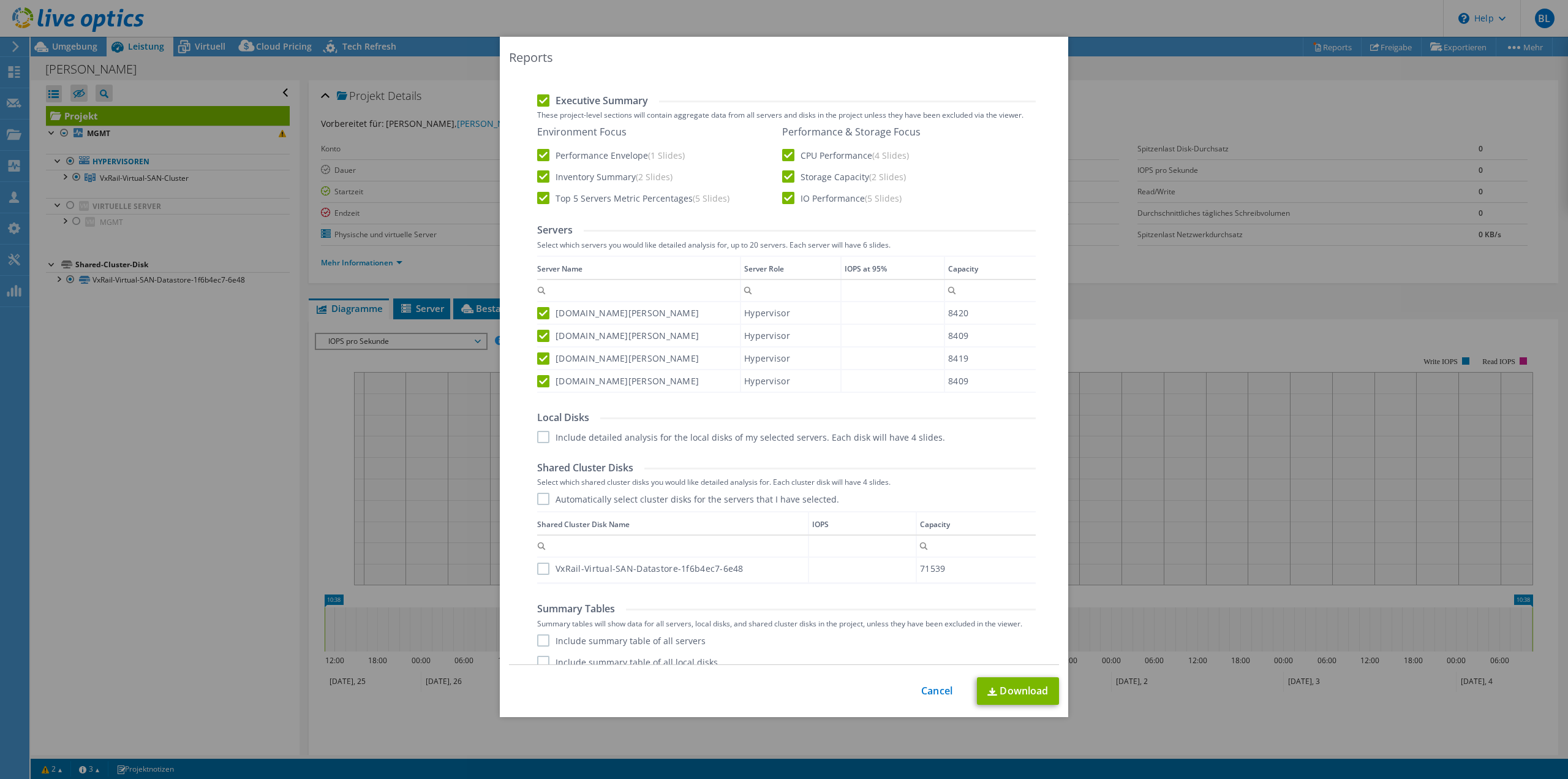
click at [541, 439] on label "Include detailed analysis for the local disks of my selected servers. Each disk…" at bounding box center [741, 437] width 408 height 12
click at [0, 0] on input "Include detailed analysis for the local disks of my selected servers. Each disk…" at bounding box center [0, 0] width 0 height 0
click at [544, 432] on label "Include detailed analysis for the local disks of my selected servers. Each disk…" at bounding box center [741, 437] width 408 height 12
click at [0, 0] on input "Include detailed analysis for the local disks of my selected servers. Each disk…" at bounding box center [0, 0] width 0 height 0
click at [538, 501] on label "Automatically select cluster disks for the servers that I have selected." at bounding box center [689, 499] width 302 height 12
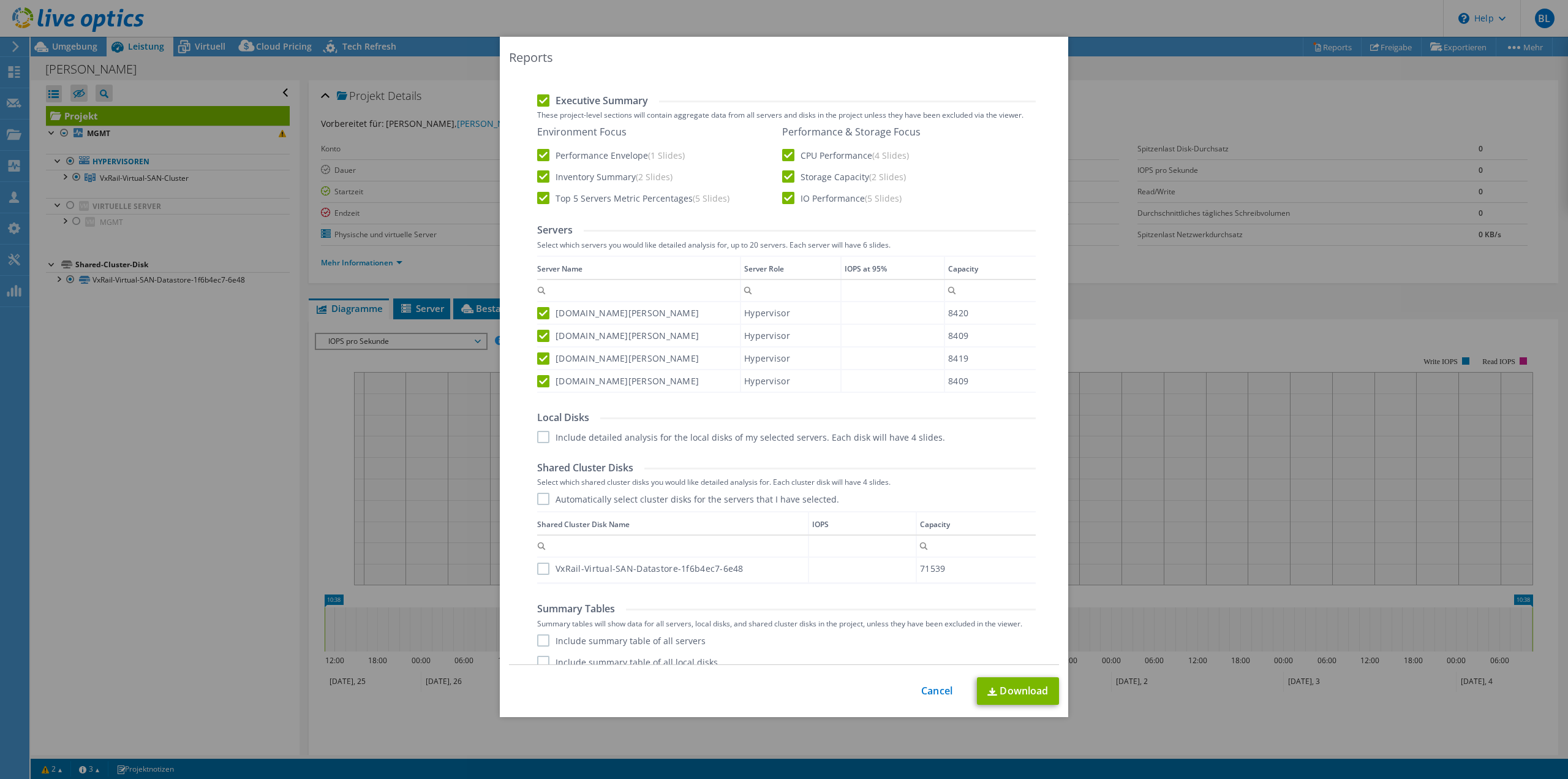
click at [0, 0] on input "Automatically select cluster disks for the servers that I have selected." at bounding box center [0, 0] width 0 height 0
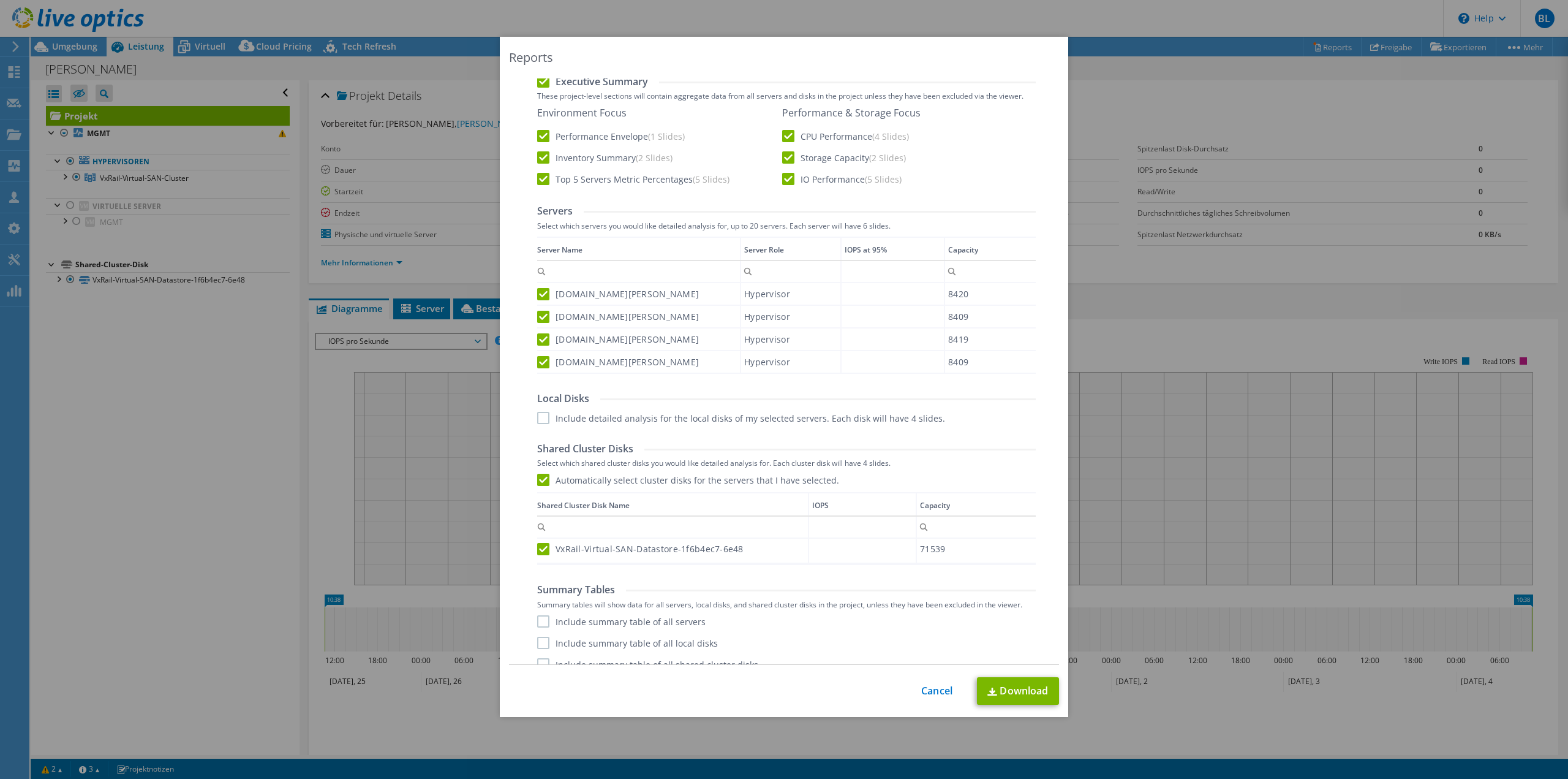
scroll to position [341, 0]
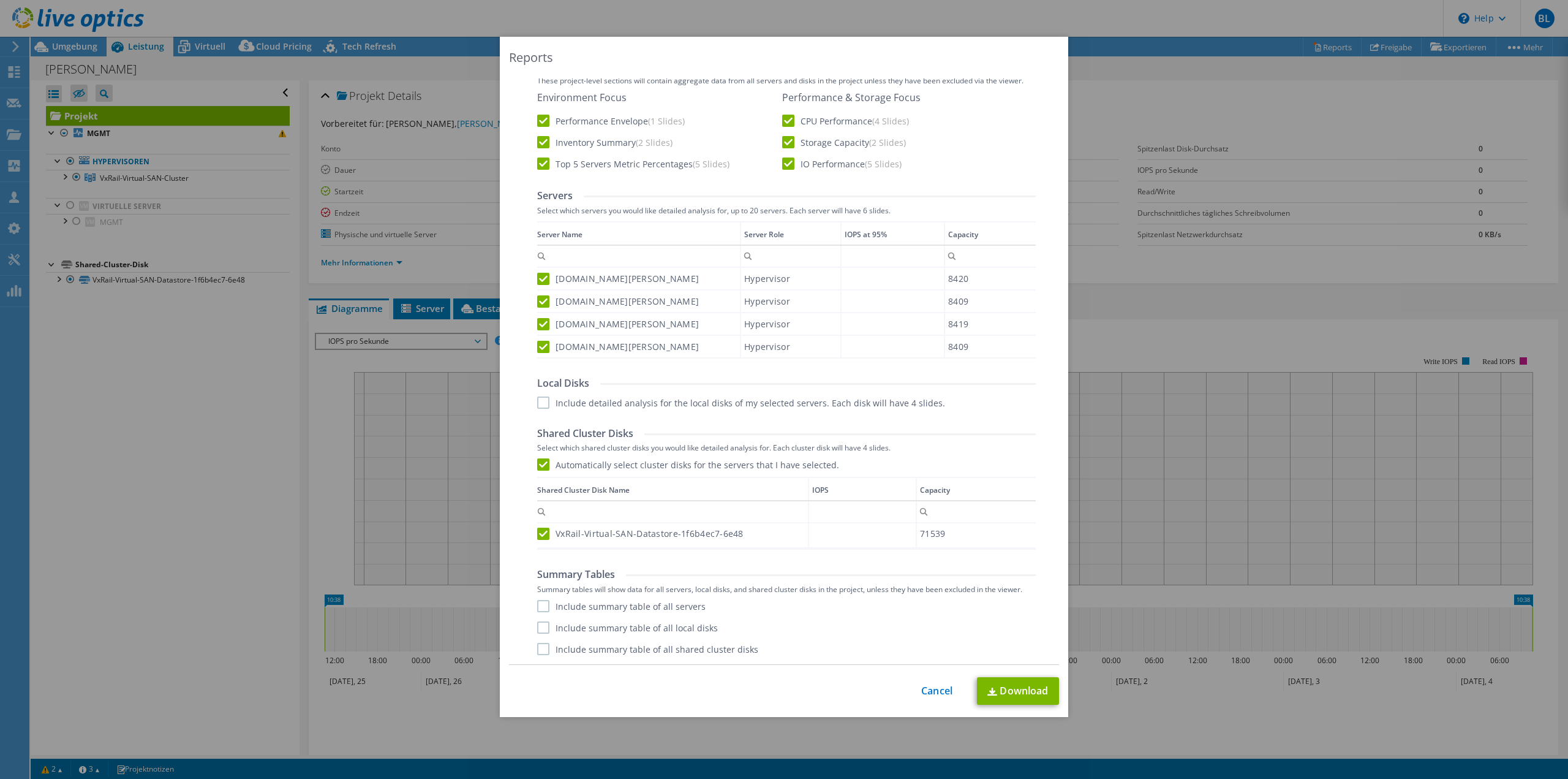
click at [595, 604] on label "Include summary table of all servers" at bounding box center [621, 607] width 168 height 12
click at [0, 0] on input "Include summary table of all servers" at bounding box center [0, 0] width 0 height 0
click at [601, 635] on div "Include summary table of all servers Include summary table of all local disks I…" at bounding box center [787, 628] width 498 height 55
click at [614, 653] on label "Include summary table of all shared cluster disks" at bounding box center [648, 649] width 221 height 12
click at [0, 0] on input "Include summary table of all shared cluster disks" at bounding box center [0, 0] width 0 height 0
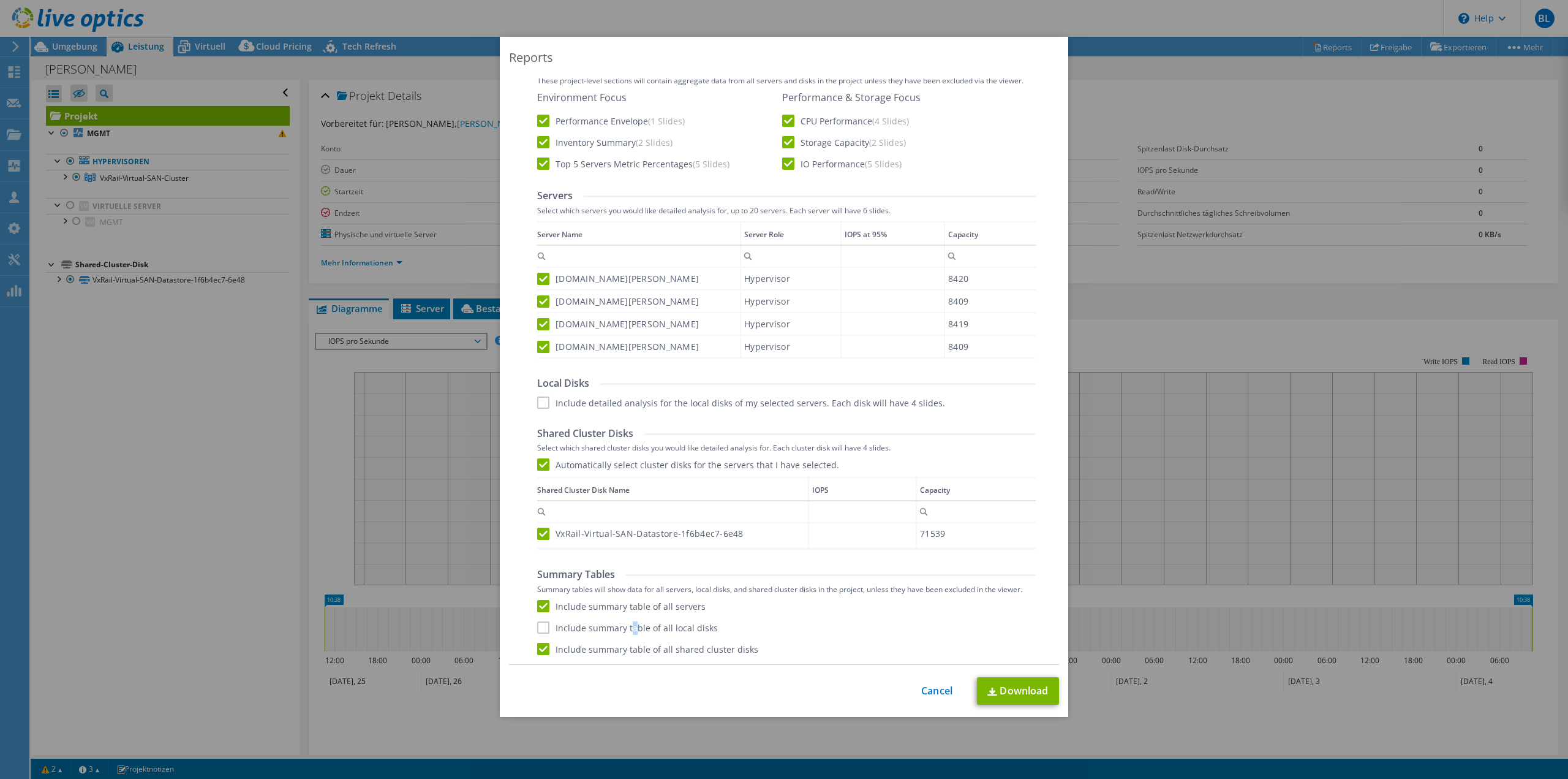
drag, startPoint x: 629, startPoint y: 624, endPoint x: 663, endPoint y: 633, distance: 35.2
click at [627, 626] on label "Include summary table of all local disks" at bounding box center [627, 628] width 181 height 12
click at [549, 629] on label "Include summary table of all local disks" at bounding box center [627, 628] width 181 height 12
click at [0, 0] on input "Include summary table of all local disks" at bounding box center [0, 0] width 0 height 0
drag, startPoint x: 1019, startPoint y: 686, endPoint x: 1037, endPoint y: 681, distance: 18.7
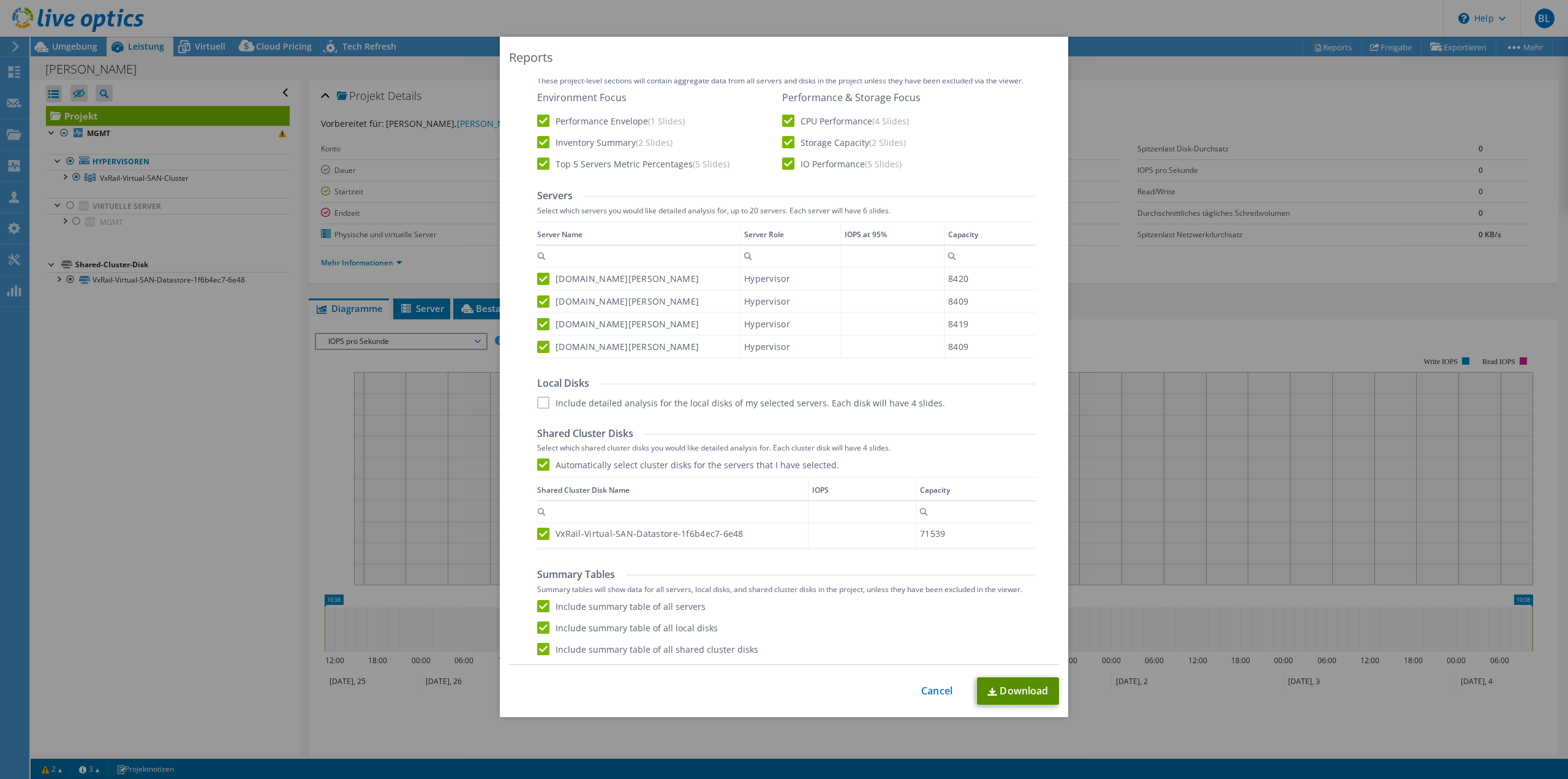
click at [1019, 686] on link "Download" at bounding box center [1018, 691] width 82 height 27
click at [597, 684] on div "This process may take a while, please wait... Cancel Download" at bounding box center [784, 692] width 550 height 29
click at [794, 611] on div "Include summary table of all servers Include summary table of all local disks I…" at bounding box center [787, 628] width 498 height 55
drag, startPoint x: 1341, startPoint y: 1, endPoint x: 866, endPoint y: 320, distance: 572.2
click at [866, 320] on td "Column IOPS at 95%, Value" at bounding box center [892, 324] width 104 height 23
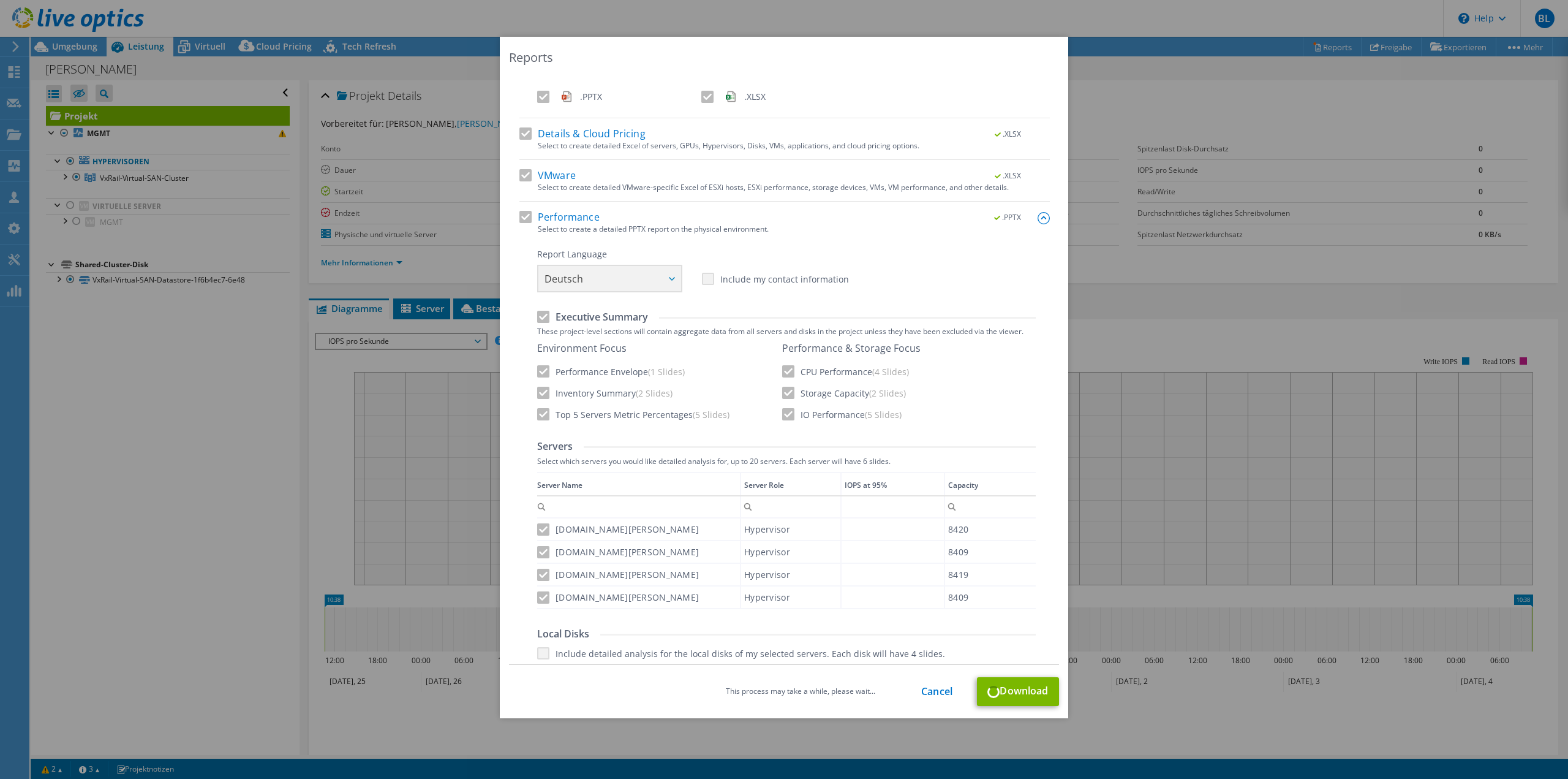
scroll to position [0, 0]
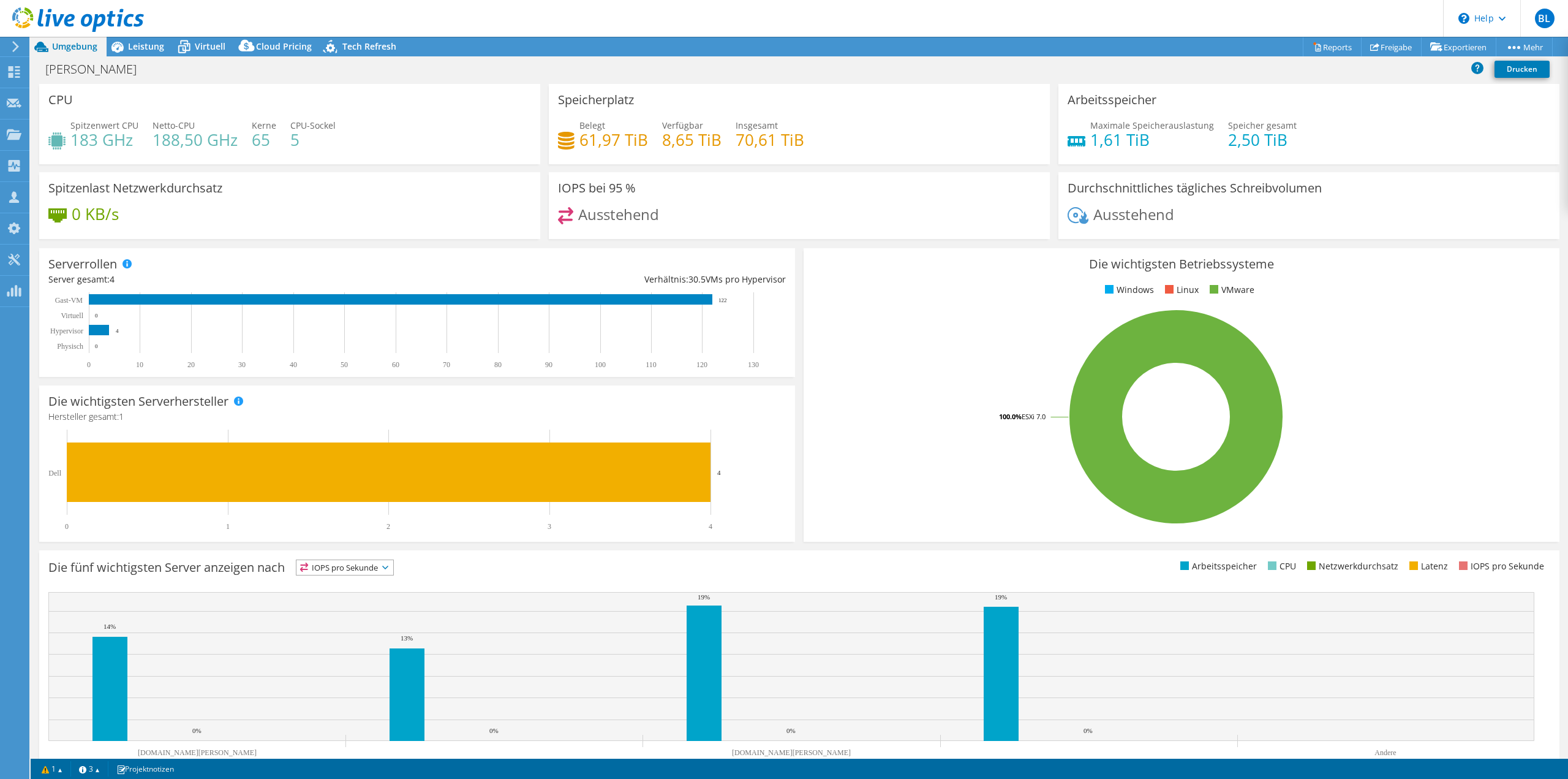
select select "EUFrankfurt"
select select "EUR"
